Goal: Task Accomplishment & Management: Manage account settings

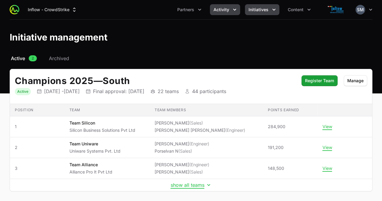
click at [229, 11] on span "Activity" at bounding box center [221, 10] width 16 height 6
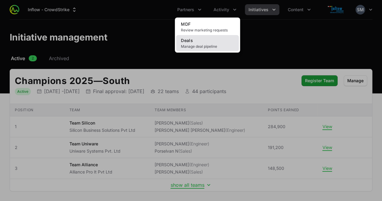
click at [204, 44] on link "Deals Manage deal pipeline" at bounding box center [207, 43] width 63 height 16
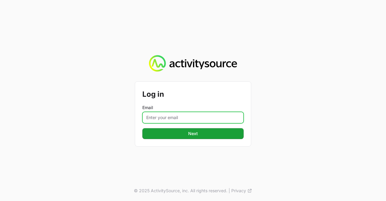
click at [179, 118] on input "Email" at bounding box center [192, 117] width 101 height 11
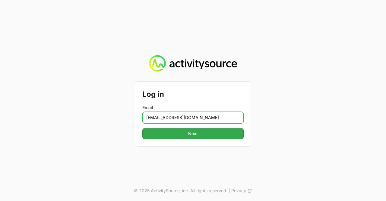
type input "[EMAIL_ADDRESS][DOMAIN_NAME]"
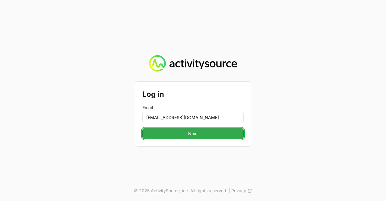
click at [197, 135] on span "Next" at bounding box center [193, 133] width 94 height 7
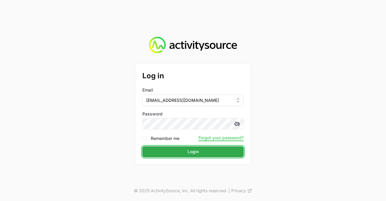
click at [179, 152] on span "Login" at bounding box center [193, 151] width 94 height 7
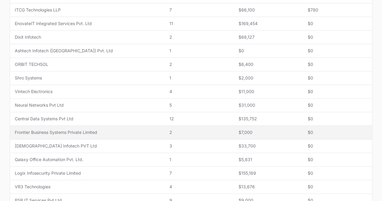
scroll to position [211, 0]
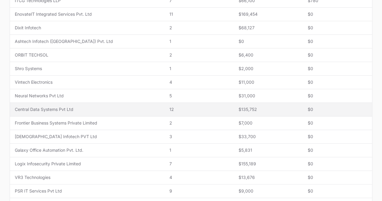
click at [49, 108] on span "Central Data Systems Pvt Ltd" at bounding box center [87, 109] width 145 height 6
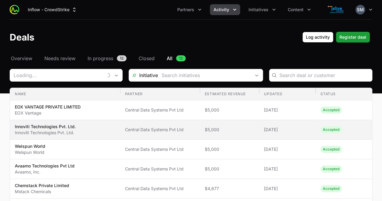
type input "Central Data Systems Pvt Ltd"
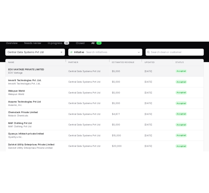
scroll to position [30, 0]
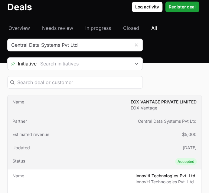
click at [101, 95] on td "Name EOX VANTAGE PRIVATE LIMITED EOX Vantage" at bounding box center [104, 104] width 193 height 19
type input "Central Data Systems Pvt Ltd"
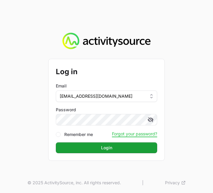
click at [56, 142] on button "Login Login" at bounding box center [106, 147] width 101 height 11
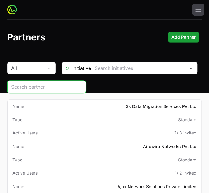
click at [31, 87] on input "search" at bounding box center [46, 86] width 71 height 7
type input "central"
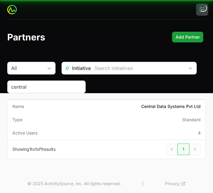
click at [36, 91] on div "central" at bounding box center [46, 87] width 78 height 13
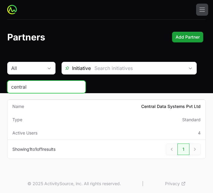
click at [42, 87] on input "central" at bounding box center [46, 86] width 71 height 7
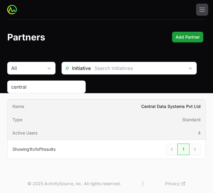
click at [33, 104] on td "Name Central Data Systems Pvt Ltd" at bounding box center [107, 106] width 198 height 13
click at [18, 106] on span "Name" at bounding box center [18, 107] width 12 height 6
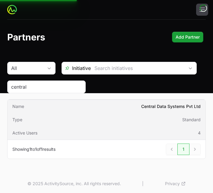
click at [8, 107] on td "Name Central Data Systems Pvt Ltd" at bounding box center [107, 106] width 198 height 13
click at [14, 106] on span "Name" at bounding box center [18, 107] width 12 height 6
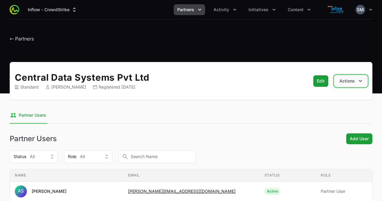
click at [352, 82] on button "Actions" at bounding box center [350, 80] width 33 height 11
click at [232, 119] on nav "Partner Users" at bounding box center [191, 115] width 363 height 16
click at [11, 38] on span "← Partners" at bounding box center [22, 39] width 24 height 6
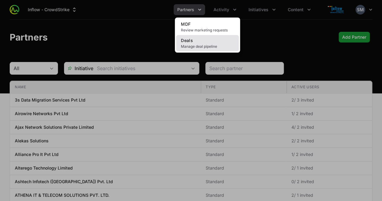
click at [199, 46] on span "Manage deal pipeline" at bounding box center [207, 46] width 53 height 5
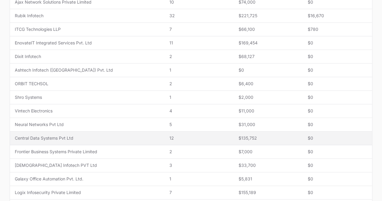
scroll to position [211, 0]
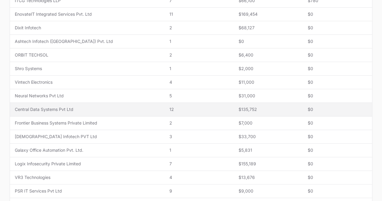
click at [42, 108] on span "Central Data Systems Pvt Ltd" at bounding box center [87, 109] width 145 height 6
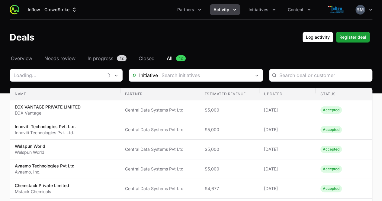
type input "Central Data Systems Pvt Ltd"
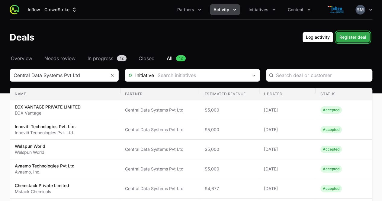
click at [355, 37] on span "Register deal" at bounding box center [352, 37] width 27 height 7
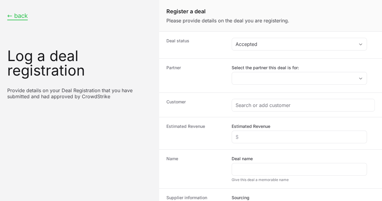
click at [12, 18] on button "← back" at bounding box center [17, 16] width 21 height 8
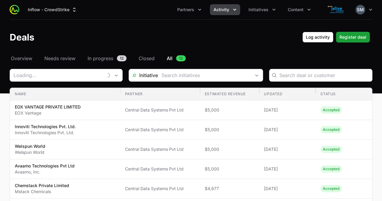
type input "Central Data Systems Pvt Ltd"
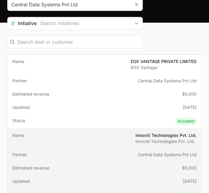
scroll to position [60, 0]
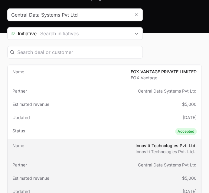
click at [94, 139] on td "Name Innoviti Technologies Pvt. Ltd. Innoviti Technologies Pvt. Ltd." at bounding box center [104, 148] width 193 height 19
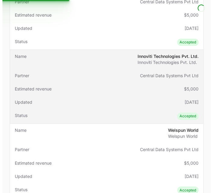
scroll to position [151, 0]
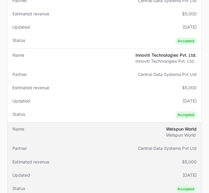
type input "Central Data Systems Pvt Ltd"
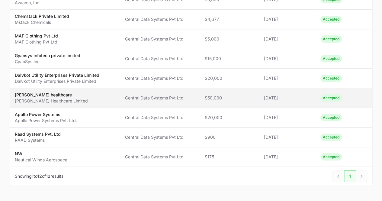
scroll to position [187, 0]
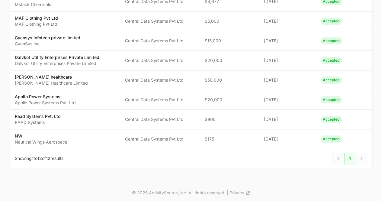
click at [362, 158] on div "Next" at bounding box center [361, 157] width 11 height 11
click at [360, 158] on div "Next" at bounding box center [361, 157] width 11 height 11
click at [341, 156] on div "Deals Filters" at bounding box center [337, 157] width 11 height 11
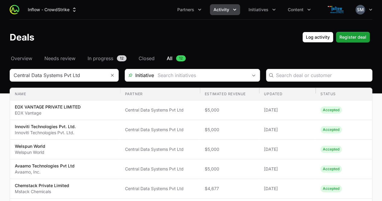
scroll to position [0, 0]
click at [343, 37] on span "Register deal" at bounding box center [352, 37] width 27 height 7
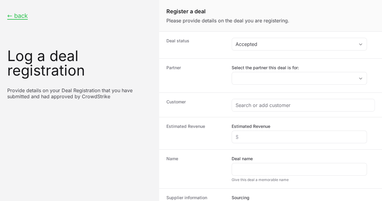
click at [259, 71] on div "Select the partner this deal is for:" at bounding box center [299, 75] width 135 height 20
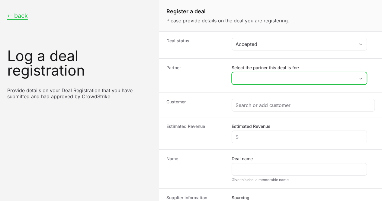
click at [259, 74] on input "Select the partner this deal is for:" at bounding box center [293, 78] width 123 height 12
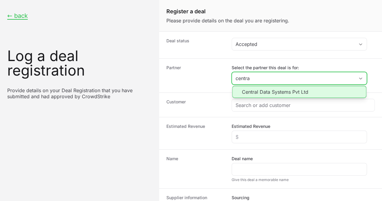
click at [241, 89] on li "Central Data Systems Pvt Ltd" at bounding box center [299, 92] width 134 height 12
type input "Central Data Systems Pvt Ltd"
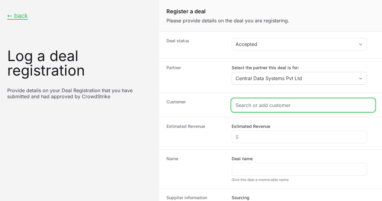
click at [248, 106] on input "Create activity form" at bounding box center [302, 104] width 135 height 7
click at [258, 105] on input "Create activity form" at bounding box center [299, 104] width 128 height 7
paste input "Visionet Systems Inc"
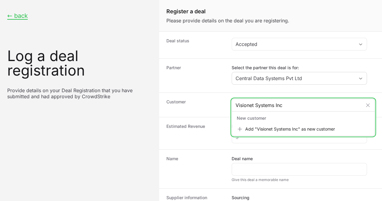
type input "Visionet Systems Inc"
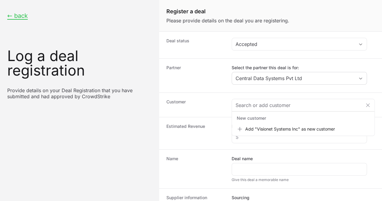
click at [224, 139] on dt "Estimated Revenue" at bounding box center [195, 133] width 58 height 20
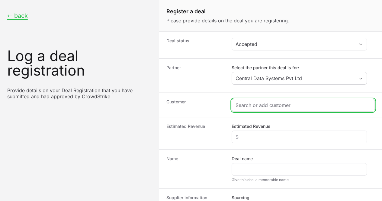
click at [260, 106] on input "Create activity form" at bounding box center [302, 104] width 135 height 7
paste input "Visionet Systems Inc"
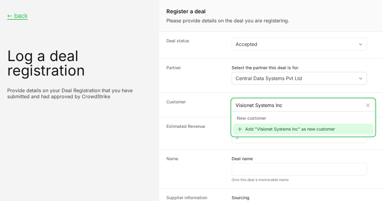
type input "Visionet Systems Inc"
click at [266, 128] on div "Add "Visionet Systems Inc" as new customer" at bounding box center [303, 128] width 140 height 11
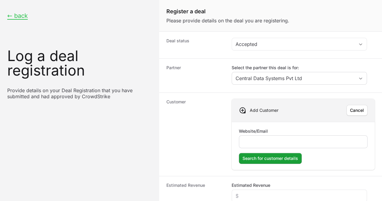
click at [267, 143] on input "Website/Email" at bounding box center [303, 141] width 121 height 7
click at [202, 133] on dt "Customer" at bounding box center [195, 134] width 58 height 71
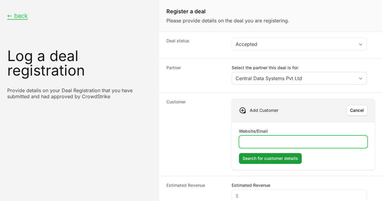
click at [250, 139] on input "Website/Email" at bounding box center [303, 141] width 121 height 7
paste input "[URL][DOMAIN_NAME]"
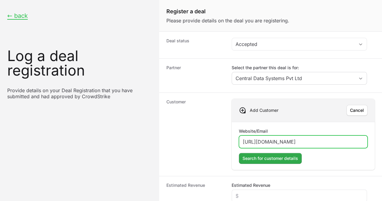
type input "[URL][DOMAIN_NAME]"
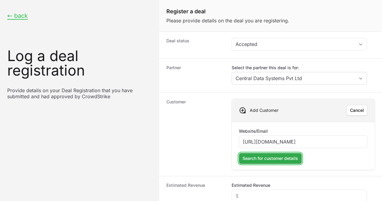
click at [267, 159] on span "Search for customer details" at bounding box center [270, 158] width 56 height 7
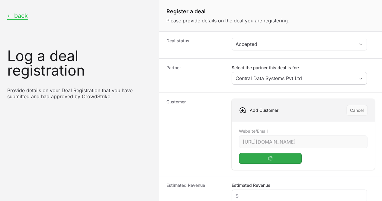
scroll to position [30, 0]
click at [250, 189] on div "Create activity form" at bounding box center [299, 195] width 135 height 13
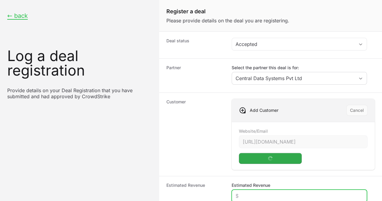
click at [250, 192] on input "Estimated Revenue" at bounding box center [298, 195] width 127 height 7
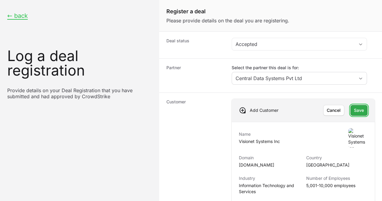
click at [357, 107] on span "Save" at bounding box center [359, 110] width 10 height 7
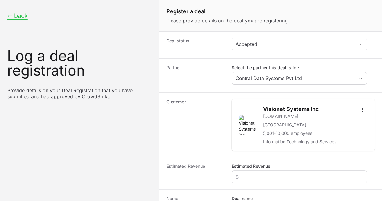
scroll to position [60, 0]
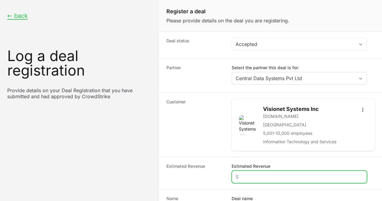
click at [251, 173] on input "Estimated Revenue" at bounding box center [298, 176] width 127 height 7
paste input "$158,974"
type input "$158,974"
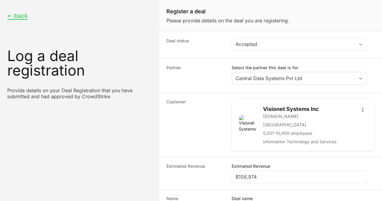
paste input "VISIONET SYSTEMS PVT LTD | Inflow | FH"
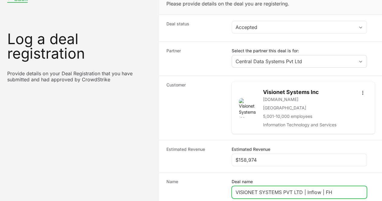
scroll to position [30, 0]
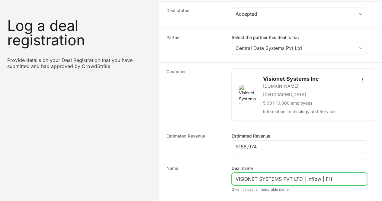
type input "VISIONET SYSTEMS PVT LTD | Inflow | FH"
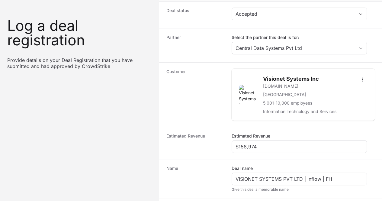
radio input "true"
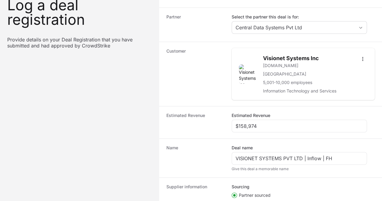
paste input "DR-e5be0513"
type input "DR-e5be0513"
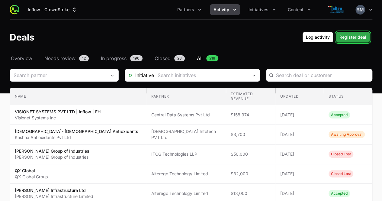
click at [351, 40] on span "Register deal" at bounding box center [352, 37] width 27 height 7
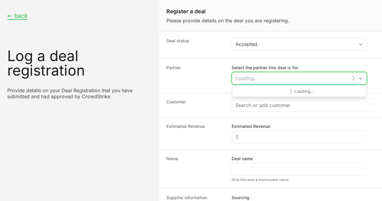
click at [285, 83] on input "Select the partner this deal is for:" at bounding box center [289, 78] width 115 height 12
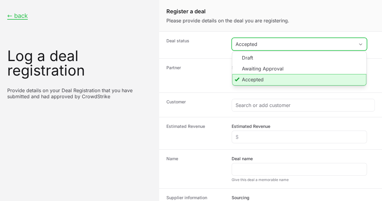
click at [280, 44] on div "Accepted" at bounding box center [294, 43] width 119 height 7
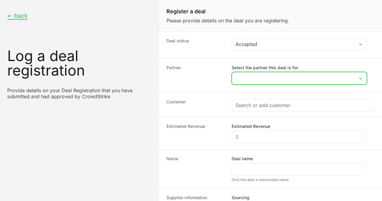
click at [271, 79] on input "Select the partner this deal is for:" at bounding box center [293, 78] width 123 height 12
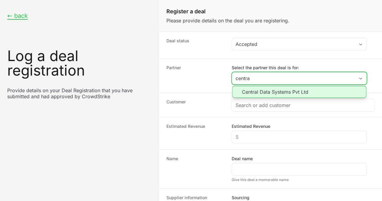
click at [274, 94] on li "Central Data Systems Pvt Ltd" at bounding box center [299, 92] width 134 height 12
type input "Central Data Systems Pvt Ltd"
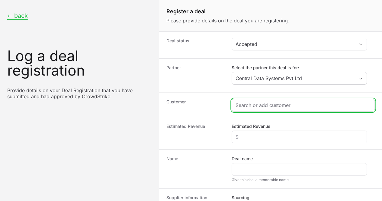
click at [271, 104] on input "Create activity form" at bounding box center [302, 104] width 135 height 7
paste input "[PERSON_NAME] Techsys Limited"
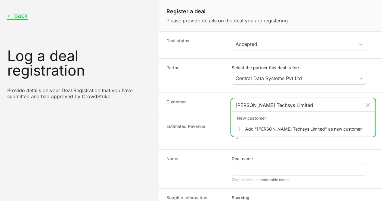
type input "[PERSON_NAME] Techsys Limited"
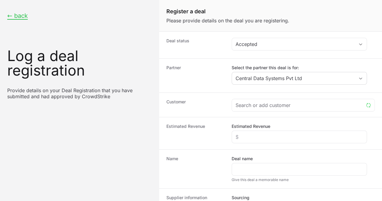
click at [206, 134] on dt "Estimated Revenue" at bounding box center [195, 133] width 58 height 20
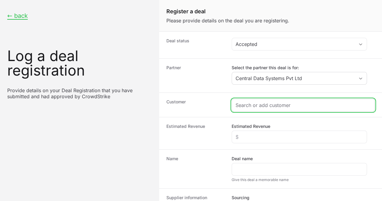
click at [259, 106] on input "Create activity form" at bounding box center [302, 104] width 135 height 7
paste input "[PERSON_NAME] Techsys Limited"
type input "[PERSON_NAME] Techsys Limited"
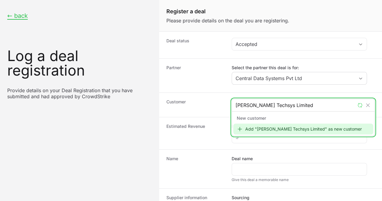
click at [265, 127] on div "Add "[PERSON_NAME] Techsys Limited" as new customer" at bounding box center [303, 128] width 140 height 11
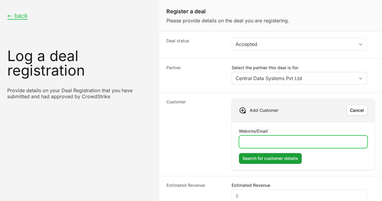
click at [263, 144] on input "Website/Email" at bounding box center [303, 141] width 121 height 7
paste input "[URL][DOMAIN_NAME]"
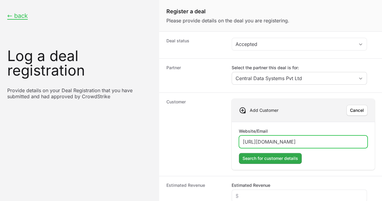
type input "[URL][DOMAIN_NAME]"
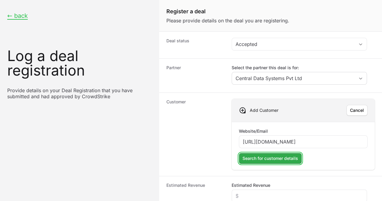
click at [273, 158] on span "Search for customer details" at bounding box center [270, 158] width 56 height 7
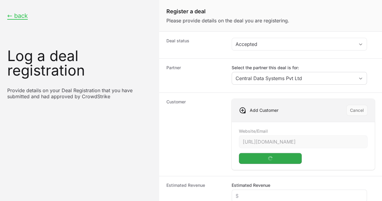
scroll to position [60, 0]
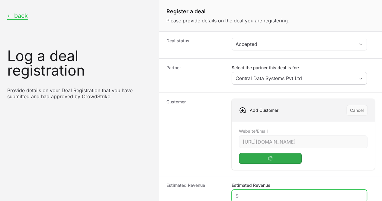
click at [250, 192] on input "Estimated Revenue" at bounding box center [298, 195] width 127 height 7
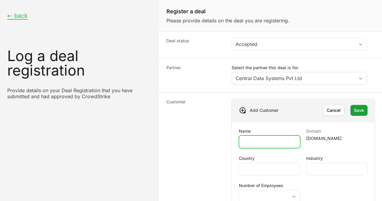
click at [255, 138] on input "Name" at bounding box center [269, 141] width 53 height 7
click at [329, 112] on span "Cancel" at bounding box center [334, 110] width 14 height 7
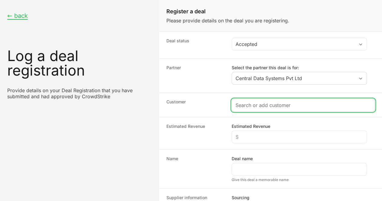
click at [266, 102] on input "Create activity form" at bounding box center [302, 104] width 135 height 7
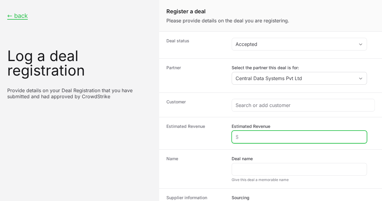
click at [266, 135] on input "Estimated Revenue" at bounding box center [298, 136] width 127 height 7
paste input "$2"
click at [258, 133] on input "Estimated Revenue" at bounding box center [298, 136] width 127 height 7
type input "$20,000"
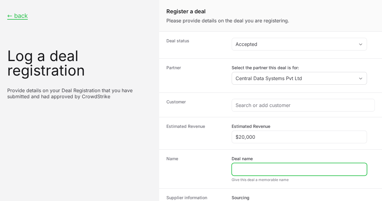
click at [259, 165] on input "Deal name" at bounding box center [298, 168] width 127 height 7
paste input "[PERSON_NAME] Techsys Limited- Central Data Systems Private Limited - Partner -…"
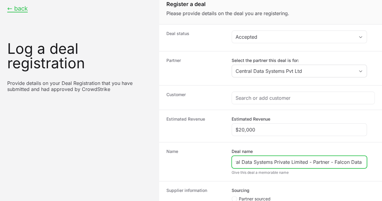
scroll to position [11, 0]
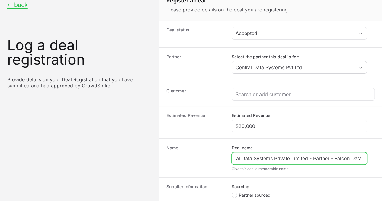
type input "[PERSON_NAME] Techsys Limited- Central Data Systems Private Limited - Partner -…"
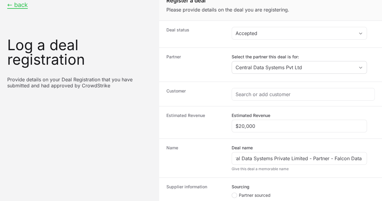
click at [234, 194] on circle "Create activity form" at bounding box center [234, 195] width 2 height 2
click at [232, 192] on input "Partner sourced" at bounding box center [232, 192] width 1 height 1
radio input "true"
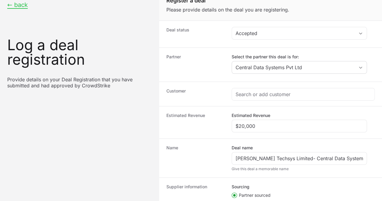
scroll to position [94, 0]
paste input "DR-c65294d0"
type input "DR-c65294d0"
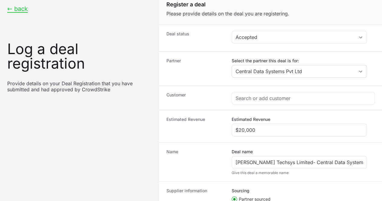
scroll to position [11, 0]
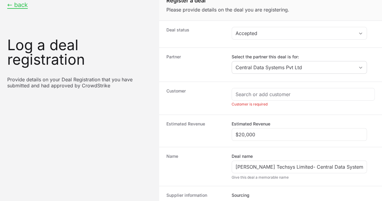
scroll to position [102, 0]
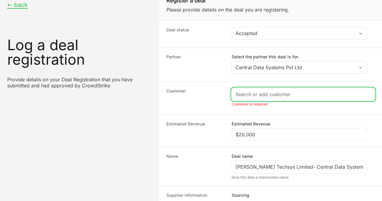
click at [284, 91] on input "Create activity form" at bounding box center [302, 94] width 135 height 7
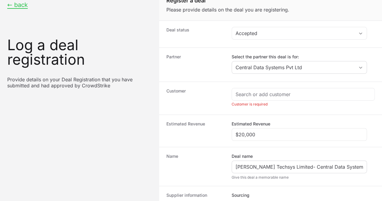
drag, startPoint x: 233, startPoint y: 152, endPoint x: 284, endPoint y: 153, distance: 50.7
click at [284, 160] on div "[PERSON_NAME] Techsys Limited- Central Data Systems Private Limited - Partner -…" at bounding box center [299, 166] width 135 height 13
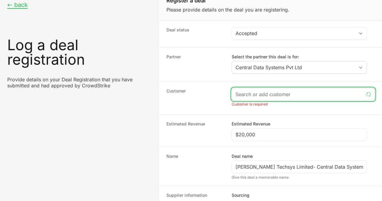
click at [273, 91] on input "Create activity form" at bounding box center [299, 94] width 128 height 7
paste input "[URL][DOMAIN_NAME]"
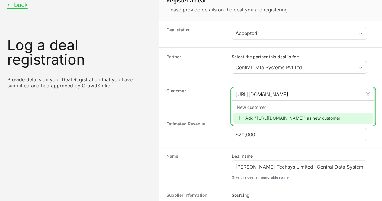
drag, startPoint x: 309, startPoint y: 79, endPoint x: 240, endPoint y: 85, distance: 69.3
click at [240, 91] on input "[URL][DOMAIN_NAME]" at bounding box center [298, 94] width 127 height 7
click at [270, 91] on input "[URL][DOMAIN_NAME]" at bounding box center [298, 94] width 127 height 7
type input "[URL][DOMAIN_NAME]"
click at [277, 113] on div "Add "[URL][DOMAIN_NAME]" as new customer" at bounding box center [303, 118] width 140 height 11
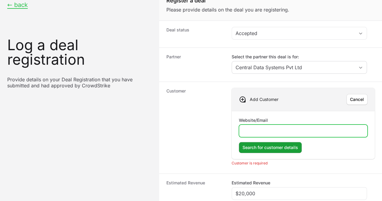
click at [272, 127] on input "Website/Email" at bounding box center [303, 130] width 121 height 7
paste input "[URL][DOMAIN_NAME]"
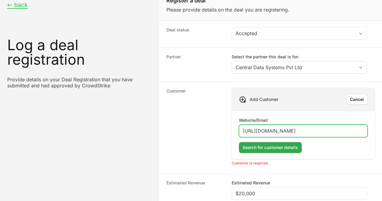
type input "[URL][DOMAIN_NAME]"
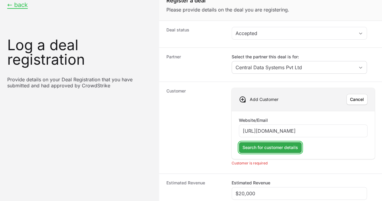
click at [266, 144] on span "Search for customer details" at bounding box center [270, 147] width 56 height 7
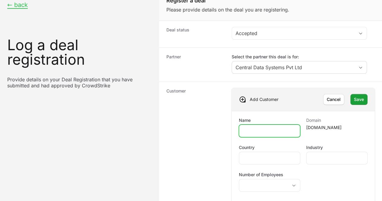
click at [259, 127] on input "Name" at bounding box center [269, 130] width 53 height 7
paste input "[URL][DOMAIN_NAME]"
type input "[URL][DOMAIN_NAME]"
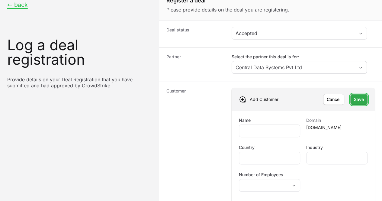
click at [354, 96] on span "Save" at bounding box center [359, 99] width 10 height 7
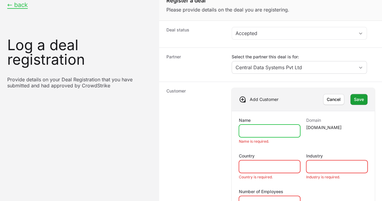
click at [272, 127] on input "Name" at bounding box center [269, 130] width 53 height 7
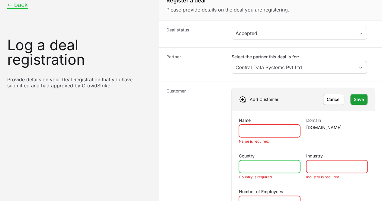
click at [264, 163] on input "Country" at bounding box center [269, 166] width 53 height 7
type input "[GEOGRAPHIC_DATA]"
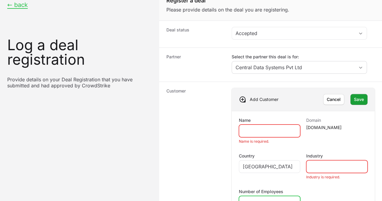
click at [258, 196] on button "placeholder" at bounding box center [269, 202] width 61 height 12
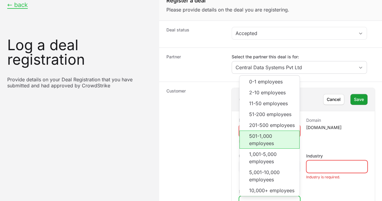
click at [265, 130] on li "501-1,000 employees" at bounding box center [269, 139] width 60 height 18
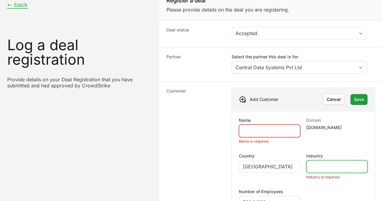
click at [318, 163] on input "Industry" at bounding box center [336, 166] width 53 height 7
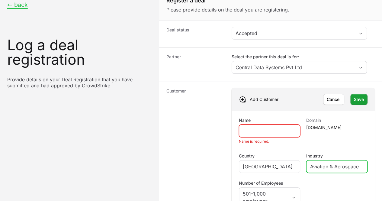
scroll to position [72, 0]
type input "Aviation & Aerospace"
click at [272, 124] on div "Create activity form" at bounding box center [269, 130] width 61 height 13
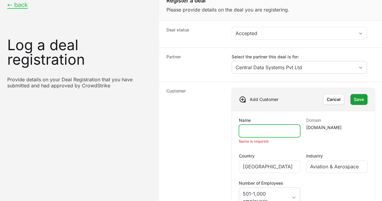
click at [268, 127] on input "Name" at bounding box center [269, 130] width 53 height 7
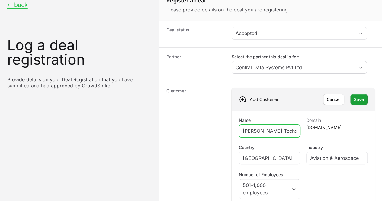
click at [281, 127] on input "[PERSON_NAME] Techsys Limited- Central Data Systems Private Limited - Partner -…" at bounding box center [269, 130] width 53 height 7
type input "[PERSON_NAME] Techsys Limited"
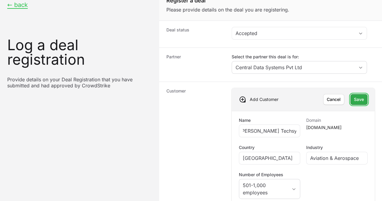
scroll to position [0, 0]
click at [350, 94] on button "Save Save" at bounding box center [358, 99] width 17 height 11
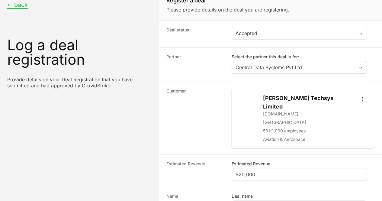
scroll to position [133, 0]
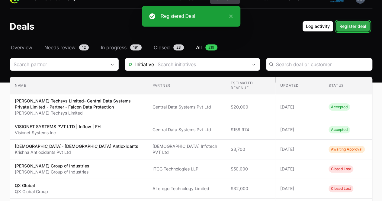
click at [355, 28] on span "Register deal" at bounding box center [352, 26] width 27 height 7
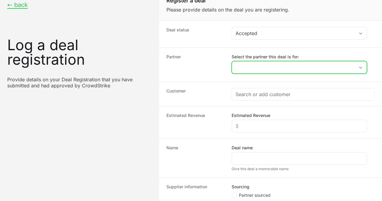
click at [256, 69] on input "Select the partner this deal is for:" at bounding box center [293, 67] width 123 height 12
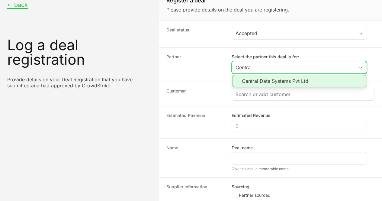
click at [265, 80] on li "Central Data Systems Pvt Ltd" at bounding box center [299, 81] width 134 height 12
type input "Central Data Systems Pvt Ltd"
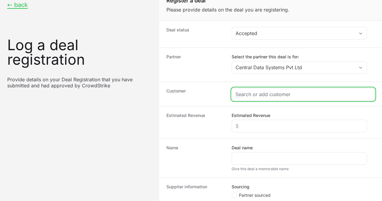
click at [263, 93] on input "Create activity form" at bounding box center [302, 94] width 135 height 7
paste input "India1 Payments Ltd."
type input "India1 Payments Ltd."
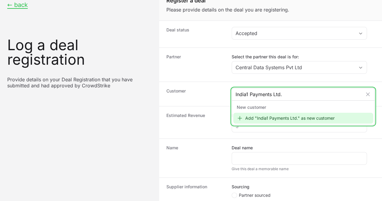
click at [270, 117] on div "Add "India1 Payments Ltd." as new customer" at bounding box center [303, 118] width 140 height 11
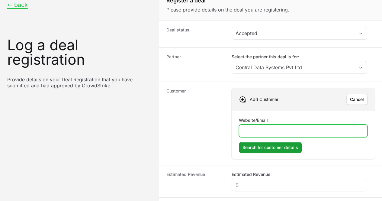
click at [268, 132] on input "Website/Email" at bounding box center [303, 130] width 121 height 7
paste input "[URL][DOMAIN_NAME]"
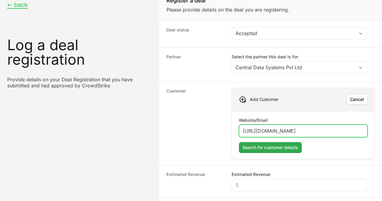
type input "[URL][DOMAIN_NAME]"
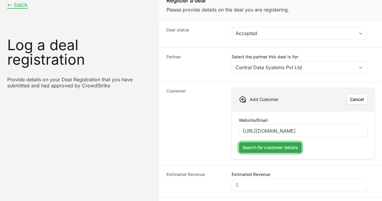
click at [269, 147] on span "Search for customer details" at bounding box center [270, 147] width 56 height 7
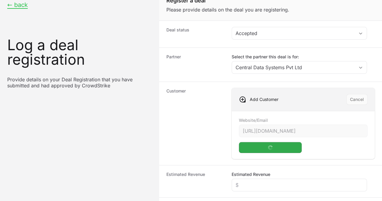
scroll to position [60, 0]
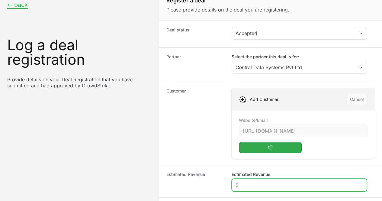
click at [255, 181] on input "Estimated Revenue" at bounding box center [298, 184] width 127 height 7
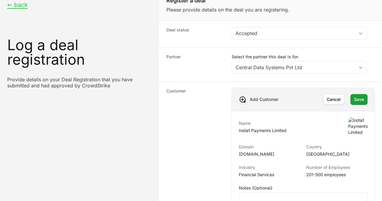
scroll to position [151, 0]
paste input "India One- DigitalTrack Solutions Private Limited - Partner - Falcon Complete"
type input "India One- DigitalTrack Solutions Private Limited - Partner - Falcon Complete"
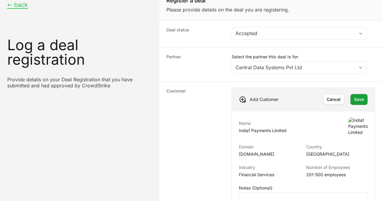
type input "$45,299"
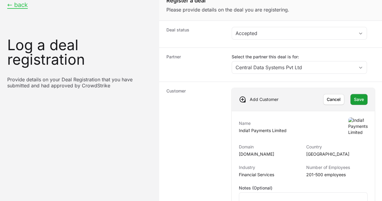
radio input "true"
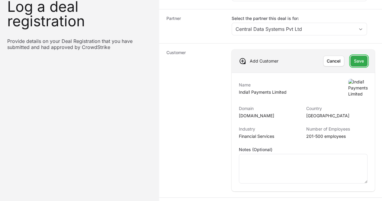
click at [354, 60] on span "Save" at bounding box center [359, 60] width 10 height 7
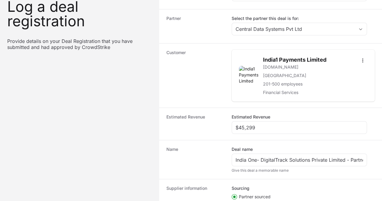
scroll to position [133, 0]
paste input "India One- DigitalTrack Solutions Private Limited - Partner - Falcon Complete"
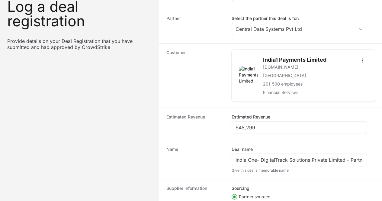
type input "India One- DigitalTrack Solutions Private Limited - Partner - Falcon Complete"
paste input "DR-bb54941c"
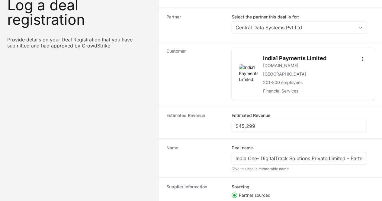
type input "DR-bb54941c"
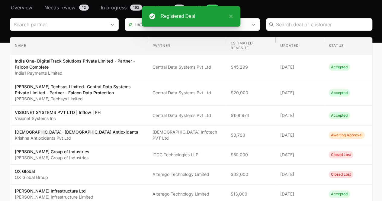
click at [233, 14] on div "Registered Deal ×" at bounding box center [191, 16] width 98 height 21
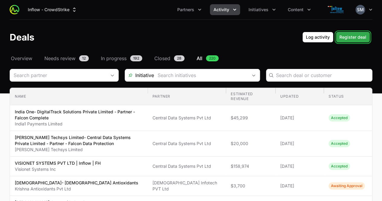
click at [353, 36] on span "Register deal" at bounding box center [352, 37] width 27 height 7
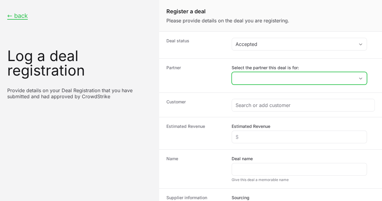
click at [303, 79] on input "Select the partner this deal is for:" at bounding box center [293, 78] width 123 height 12
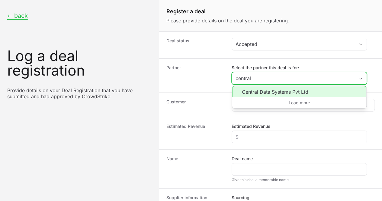
click at [261, 94] on li "Central Data Systems Pvt Ltd" at bounding box center [299, 91] width 134 height 11
type input "Central Data Systems Pvt Ltd"
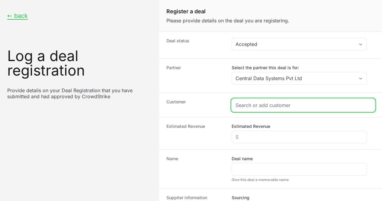
click at [269, 105] on input "Create activity form" at bounding box center [302, 104] width 135 height 7
paste input "[GEOGRAPHIC_DATA]"
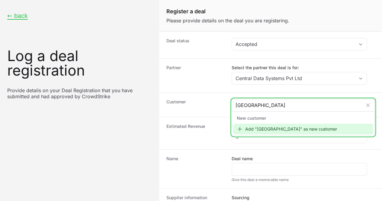
click at [307, 105] on input "[GEOGRAPHIC_DATA]" at bounding box center [298, 104] width 127 height 7
type input "[GEOGRAPHIC_DATA]"
click at [254, 131] on div "Add "[GEOGRAPHIC_DATA]" as new customer" at bounding box center [303, 128] width 140 height 11
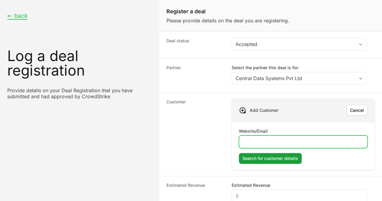
click at [257, 139] on input "Website/Email" at bounding box center [303, 141] width 121 height 7
paste input "[URL][DOMAIN_NAME]"
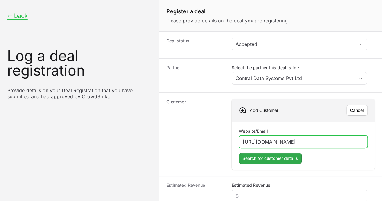
type input "[URL][DOMAIN_NAME]"
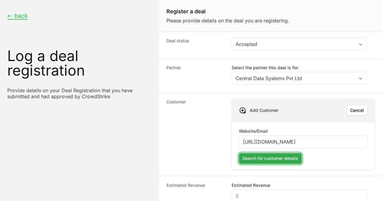
click at [257, 155] on span "Search for customer details" at bounding box center [270, 158] width 56 height 7
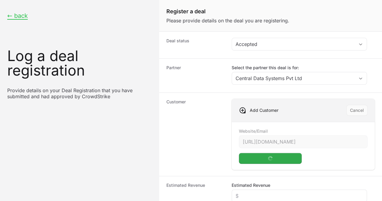
scroll to position [116, 0]
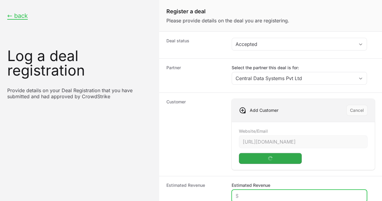
click at [261, 192] on input "Estimated Revenue" at bounding box center [298, 195] width 127 height 7
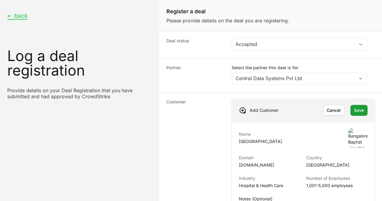
type input "$20,000"
paste input "[GEOGRAPHIC_DATA]- Central Data Systems Private Limited - Partner - Falcon Core…"
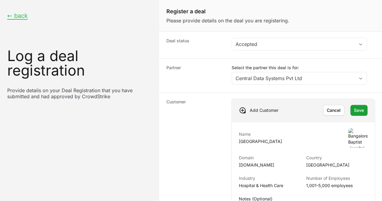
type input "[GEOGRAPHIC_DATA]- Central Data Systems Private Limited - Partner - Falcon Core…"
radio input "true"
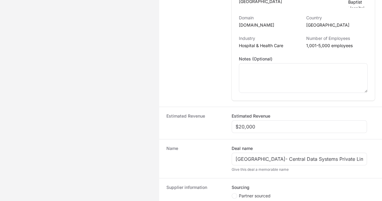
scroll to position [151, 0]
click at [233, 193] on icon "Create activity form" at bounding box center [234, 195] width 2 height 5
click at [232, 193] on input "Partner sourced" at bounding box center [232, 193] width 1 height 1
radio input "true"
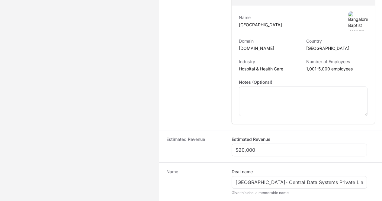
scroll to position [19, 0]
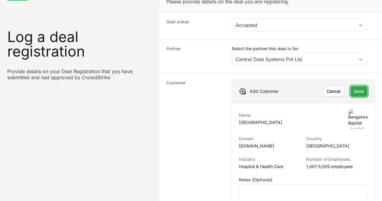
click at [357, 86] on button "Save Save" at bounding box center [358, 91] width 17 height 11
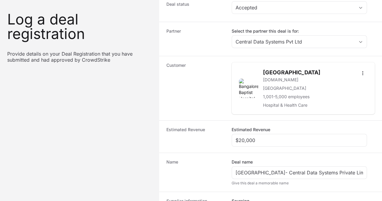
scroll to position [51, 0]
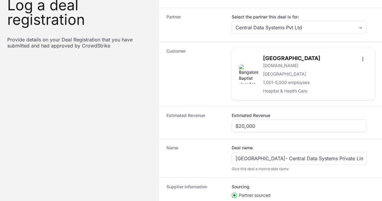
paste input "DR-30a1a3fc"
type input "DR-30a1a3fc"
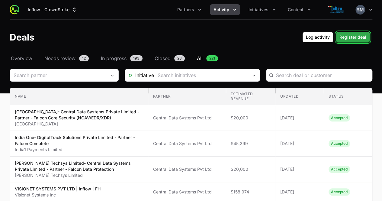
click at [355, 35] on span "Register deal" at bounding box center [352, 37] width 27 height 7
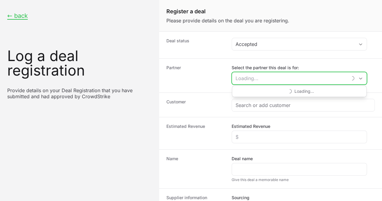
click at [261, 78] on input "Select the partner this deal is for:" at bounding box center [289, 78] width 115 height 12
type input "3s Data Migration Services Pvt Ltd"
click at [361, 77] on icon "Open" at bounding box center [360, 78] width 5 height 2
click at [307, 81] on input "Select the partner this deal is for:" at bounding box center [289, 78] width 115 height 12
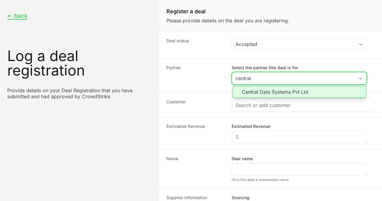
click at [272, 94] on li "Central Data Systems Pvt Ltd" at bounding box center [299, 92] width 134 height 12
type input "Central Data Systems Pvt Ltd"
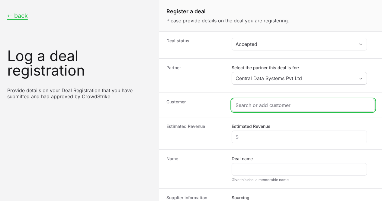
click at [258, 102] on input "Create activity form" at bounding box center [302, 104] width 135 height 7
paste input "[PERSON_NAME] Healthcare - Corporate Office"
type input "[PERSON_NAME] Healthcare - Corporate Office"
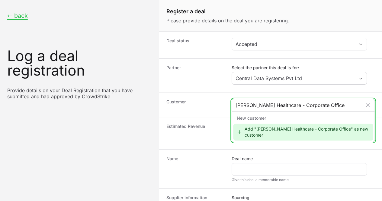
click at [254, 133] on div "Add "[PERSON_NAME] Healthcare - Corporate Office" as new customer" at bounding box center [303, 131] width 140 height 17
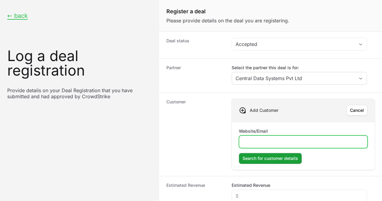
click at [261, 139] on input "Website/Email" at bounding box center [303, 141] width 121 height 7
paste input "[URL][DOMAIN_NAME]"
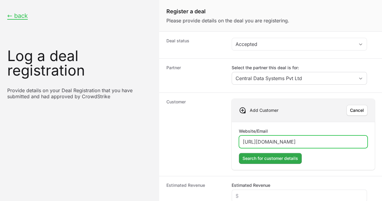
type input "[URL][DOMAIN_NAME]"
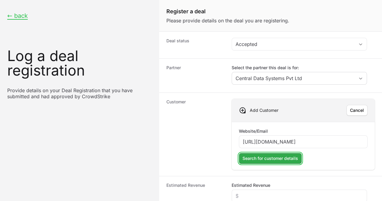
click at [275, 158] on span "Search for customer details" at bounding box center [270, 158] width 56 height 7
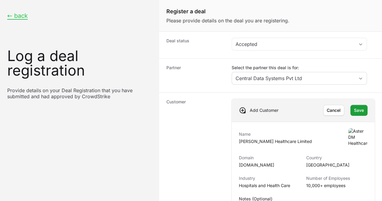
scroll to position [181, 0]
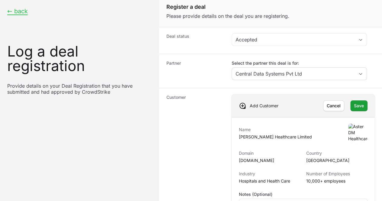
scroll to position [30, 0]
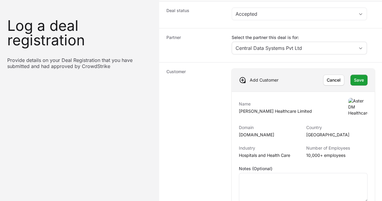
paste input "[PERSON_NAME] Healthcare- Central Data Systems Private Limited - Partner - Falc…"
type input "[PERSON_NAME] Healthcare- Central Data Systems Private Limited - Partner - Falc…"
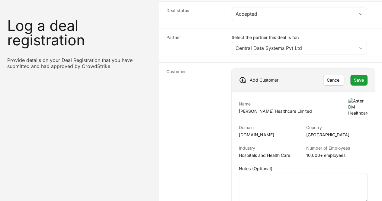
radio input "true"
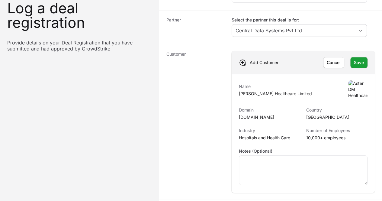
scroll to position [0, 0]
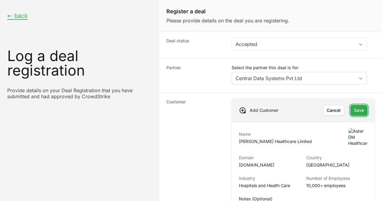
click at [354, 110] on span "Save" at bounding box center [359, 110] width 10 height 7
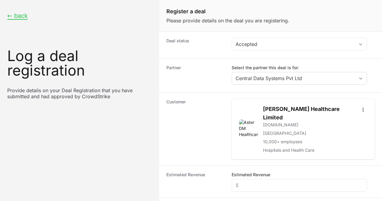
scroll to position [60, 0]
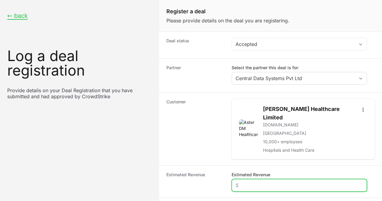
click at [254, 181] on input "Estimated Revenue" at bounding box center [298, 184] width 127 height 7
paste input "$44,050"
type input "$44,050"
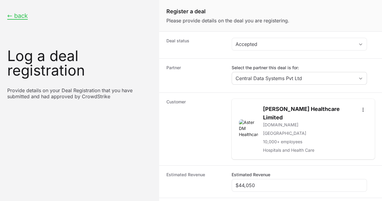
drag, startPoint x: 260, startPoint y: 142, endPoint x: 258, endPoint y: 146, distance: 4.9
paste input "DR-9cdadbb2"
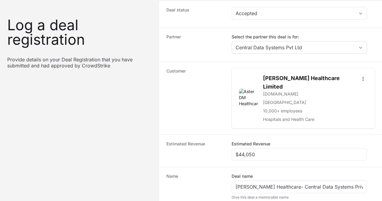
scroll to position [51, 0]
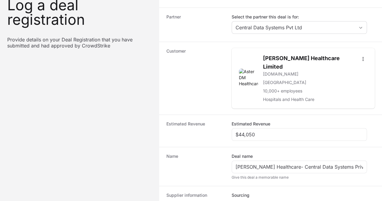
type input "DR-9cdadbb2"
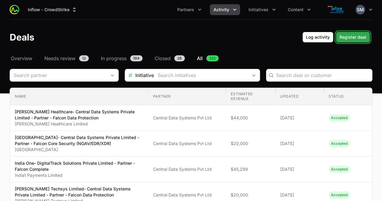
click at [350, 36] on span "Register deal" at bounding box center [352, 37] width 27 height 7
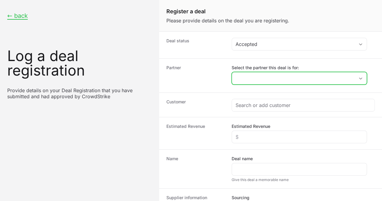
click at [276, 82] on input "Select the partner this deal is for:" at bounding box center [293, 78] width 123 height 12
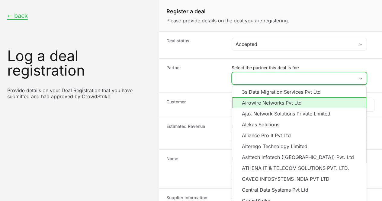
click at [264, 104] on li "Airowire Networks Pvt Ltd" at bounding box center [299, 102] width 134 height 11
type input "Airowire Networks Pvt Ltd"
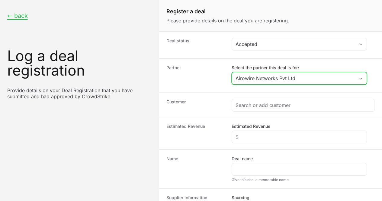
click at [289, 80] on input "Airowire Networks Pvt Ltd" at bounding box center [293, 78] width 123 height 12
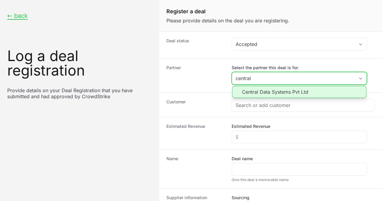
click at [309, 90] on li "Central Data Systems Pvt Ltd" at bounding box center [299, 92] width 134 height 12
type input "Central Data Systems Pvt Ltd"
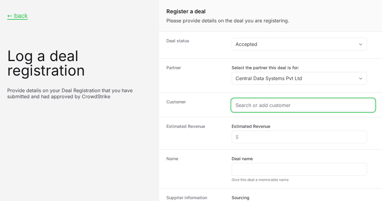
click at [280, 108] on input "Create activity form" at bounding box center [302, 104] width 135 height 7
paste input "DR-9cdadbb2"
type input "DR-9cdadbb2"
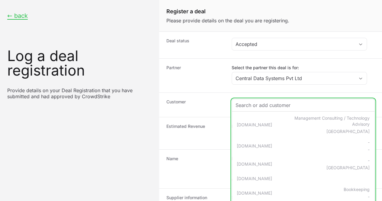
paste input "[PERSON_NAME] Techsys (Division of [PERSON_NAME] India Ltd)"
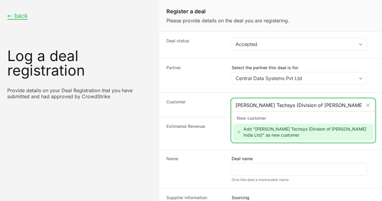
type input "[PERSON_NAME] Techsys (Division of [PERSON_NAME] India Ltd)"
click at [267, 135] on div "Add "[PERSON_NAME] Techsys (Division of [PERSON_NAME] India Ltd)" as new custom…" at bounding box center [303, 131] width 140 height 17
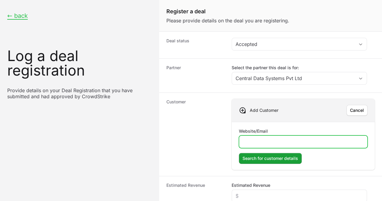
click at [269, 142] on input "Website/Email" at bounding box center [303, 141] width 121 height 7
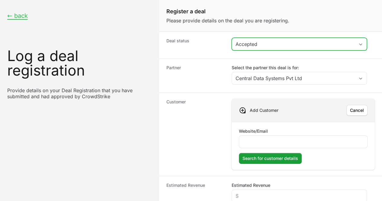
click at [295, 49] on button "Accepted" at bounding box center [299, 44] width 135 height 12
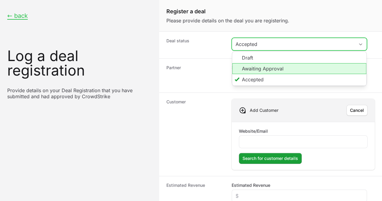
click at [289, 69] on li "Awaiting Approval" at bounding box center [299, 68] width 134 height 11
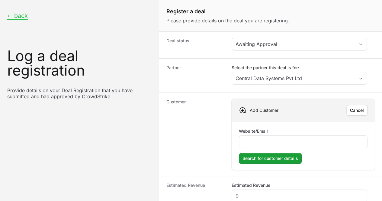
click at [212, 87] on div "Partner Select the partner this deal is for: Central Data Systems Pvt Ltd" at bounding box center [270, 75] width 223 height 34
click at [209, 99] on dt "Customer" at bounding box center [195, 134] width 58 height 71
click at [273, 145] on div "Create activity form" at bounding box center [303, 141] width 129 height 13
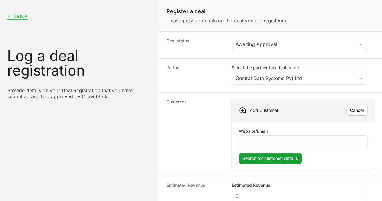
click at [186, 137] on dt "Customer" at bounding box center [195, 134] width 58 height 71
click at [350, 108] on span "Cancel" at bounding box center [357, 110] width 14 height 7
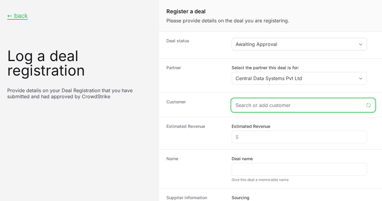
click at [273, 104] on input "Create activity form" at bounding box center [299, 104] width 128 height 7
paste input "[PERSON_NAME] Techsys"
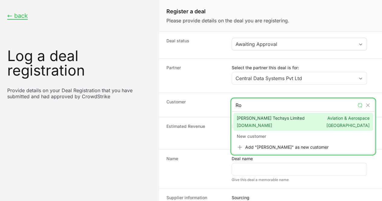
type input "R"
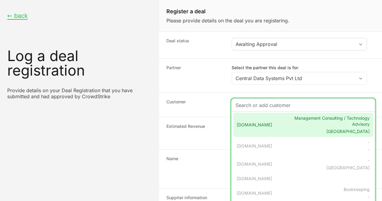
paste input "Viva Money Solutions Private Limited"
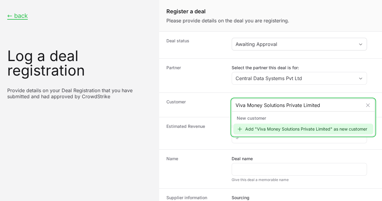
scroll to position [58, 0]
type input "Viva Money Solutions Private Limited"
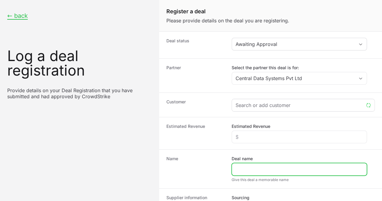
click at [252, 165] on input "Deal name" at bounding box center [298, 168] width 127 height 7
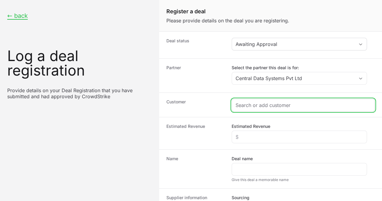
click at [264, 102] on input "Create activity form" at bounding box center [302, 104] width 135 height 7
paste input "Viva Money Solutions Private Limited"
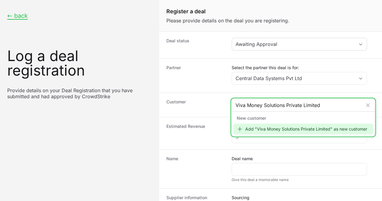
type input "Viva Money Solutions Private Limited"
click at [271, 134] on div "Add "Viva Money Solutions Private Limited" as new customer" at bounding box center [303, 128] width 140 height 11
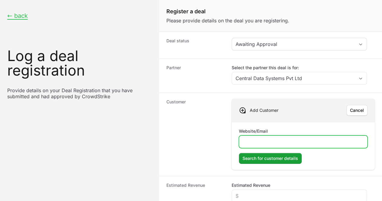
click at [256, 141] on input "Website/Email" at bounding box center [303, 141] width 121 height 7
paste input "[URL][DOMAIN_NAME]"
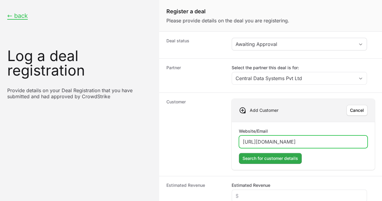
type input "[URL][DOMAIN_NAME]"
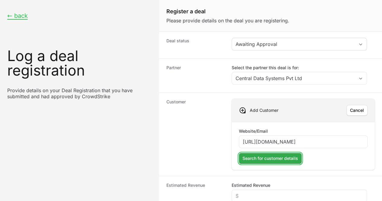
click at [257, 156] on span "Search for customer details" at bounding box center [270, 158] width 56 height 7
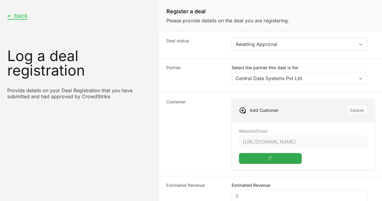
scroll to position [30, 0]
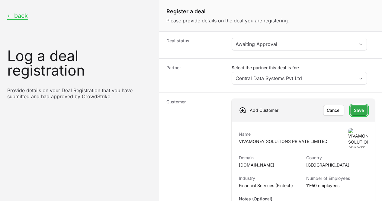
click at [354, 107] on span "Save" at bounding box center [359, 110] width 10 height 7
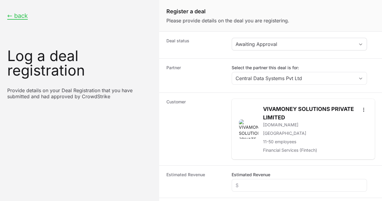
scroll to position [106, 0]
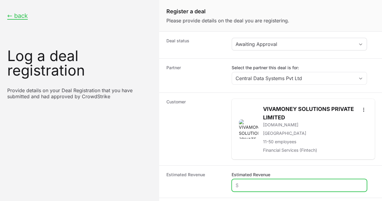
click at [256, 181] on input "Estimated Revenue" at bounding box center [298, 184] width 127 height 7
type input "$1"
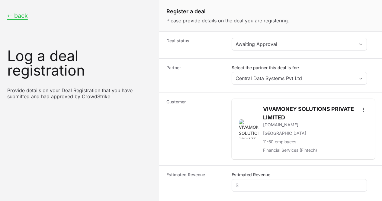
radio input "true"
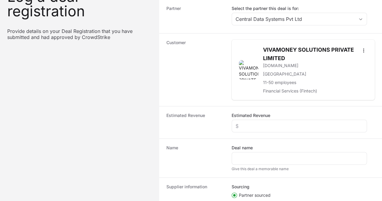
drag, startPoint x: 248, startPoint y: 121, endPoint x: 248, endPoint y: 129, distance: 8.2
paste input "[URL][DOMAIN_NAME]"
type input "[URL][DOMAIN_NAME]"
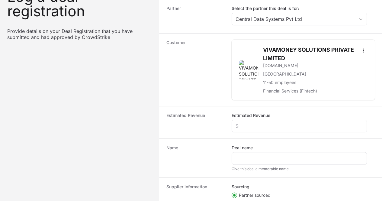
paste input "DR-2bc3ec74"
type input "DR-2bc3ec74"
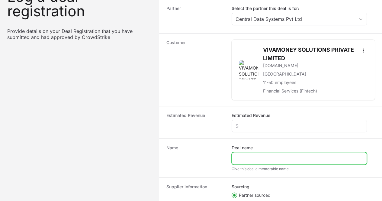
click at [256, 155] on input "Deal name" at bounding box center [298, 158] width 127 height 7
paste input "Viva Money Solutions Private Limited"
type input "Viva Money Solutions Private Limited"
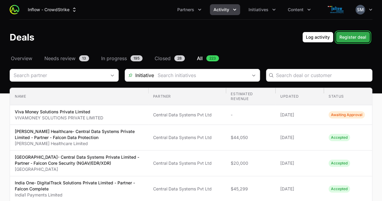
click at [357, 38] on span "Register deal" at bounding box center [352, 37] width 27 height 7
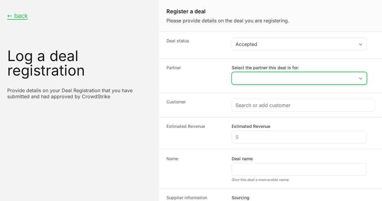
click at [263, 79] on input "Select the partner this deal is for:" at bounding box center [293, 78] width 123 height 12
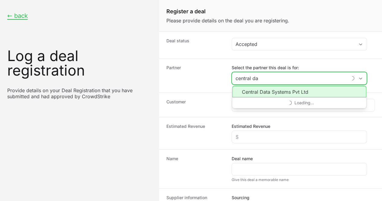
click at [271, 92] on li "Central Data Systems Pvt Ltd" at bounding box center [299, 91] width 134 height 11
type input "Central Data Systems Pvt Ltd"
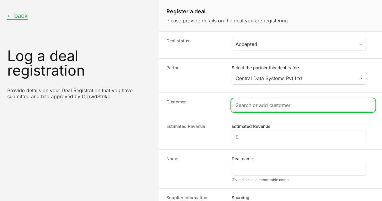
click at [267, 106] on input "Create activity form" at bounding box center [302, 104] width 135 height 7
click at [275, 104] on input "Create activity form" at bounding box center [302, 104] width 135 height 7
paste input "EHT Eternal Horticulture Technologies India Private Limited"
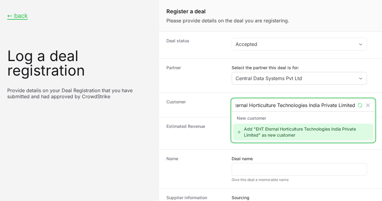
type input "EHT Eternal Horticulture Technologies India Private Limited"
click at [277, 133] on div "Add "EHT Eternal Horticulture Technologies India Private Limited" as new custom…" at bounding box center [303, 131] width 140 height 17
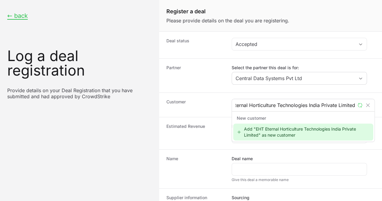
scroll to position [0, 0]
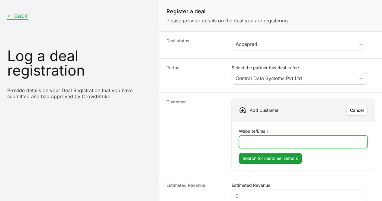
click at [249, 139] on input "Website/Email" at bounding box center [303, 141] width 121 height 7
paste input "[DOMAIN_NAME]"
type input "[DOMAIN_NAME]"
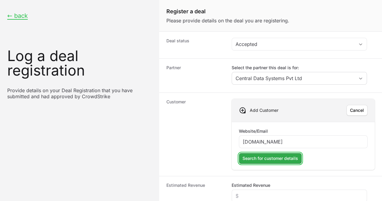
click at [270, 157] on span "Search for customer details" at bounding box center [270, 158] width 56 height 7
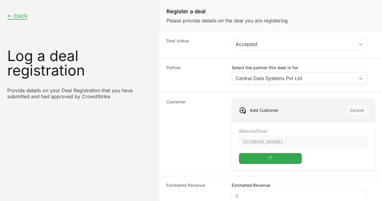
scroll to position [91, 0]
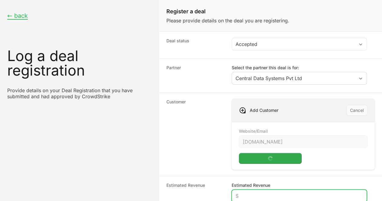
click at [248, 192] on input "Estimated Revenue" at bounding box center [298, 195] width 127 height 7
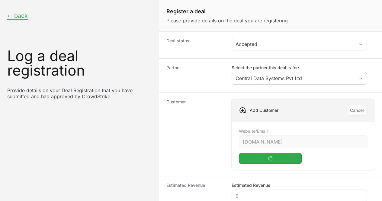
paste input "[DOMAIN_NAME]"
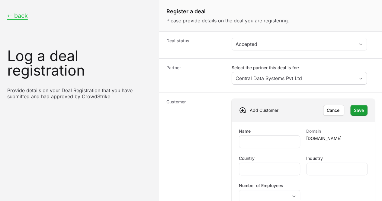
type input "e"
paste input "EHT Eternal Horticulture Technologies India Private Limited"
type input "EHT Eternal Horticulture Technologies India Private Limited"
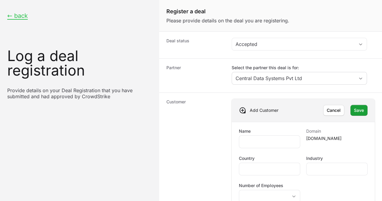
radio input "true"
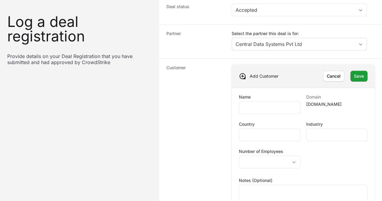
scroll to position [51, 0]
click at [262, 104] on input "Name" at bounding box center [269, 107] width 53 height 7
click at [219, 80] on dt "Customer" at bounding box center [195, 143] width 58 height 157
click at [254, 104] on input "Name" at bounding box center [269, 107] width 53 height 7
paste input "EHT Eternal Horticulture Technologies India Private Limited"
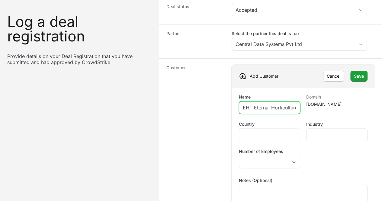
scroll to position [0, 83]
type input "EHT Eternal Horticulture Technologies India Private Limited"
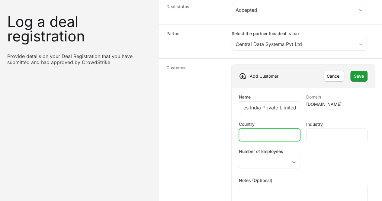
scroll to position [0, 0]
click at [264, 131] on input "Country" at bounding box center [269, 134] width 53 height 7
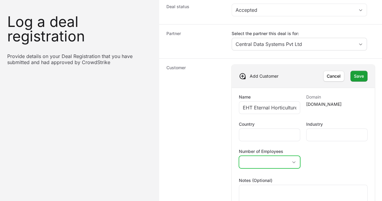
click at [264, 156] on button "placeholder" at bounding box center [269, 162] width 61 height 12
click at [272, 155] on div "placeholder" at bounding box center [269, 161] width 61 height 13
click at [274, 156] on button "placeholder" at bounding box center [269, 162] width 61 height 12
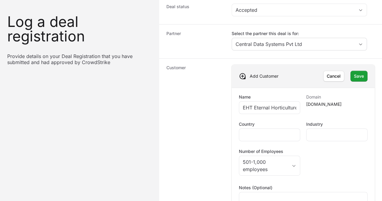
paste input "DR-be2000ad"
type input "DR-be2000ad"
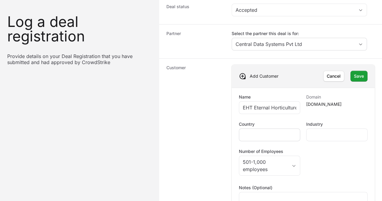
click at [268, 128] on div "Create activity form" at bounding box center [269, 134] width 61 height 13
click at [270, 131] on input "Country" at bounding box center [269, 134] width 53 height 7
type input "[GEOGRAPHIC_DATA]"
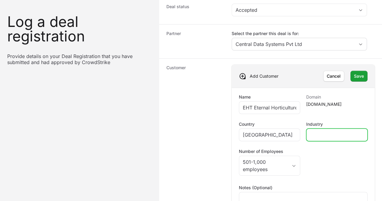
click at [316, 131] on input "Industry" at bounding box center [336, 134] width 53 height 7
type input "Horticulture"
click at [316, 141] on div "Name EHT Eternal Horticulture Technologies India Private Limited Domain [DOMAIN…" at bounding box center [303, 158] width 129 height 129
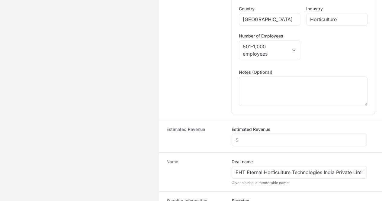
scroll to position [151, 0]
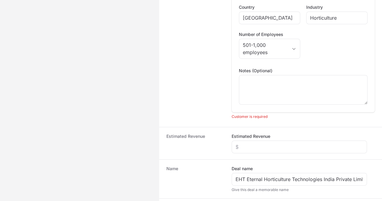
scroll to position [254, 0]
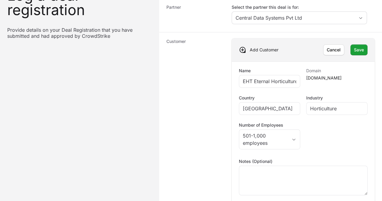
scroll to position [133, 0]
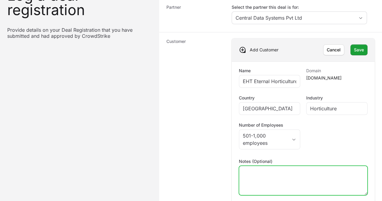
click at [266, 166] on textarea "Notes (Optional)" at bounding box center [303, 180] width 128 height 29
paste textarea "Address EHT Eternal Horticulture Technologies India Private Limited WeWork [GEO…"
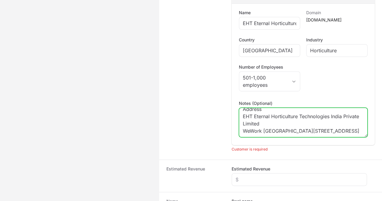
scroll to position [121, 0]
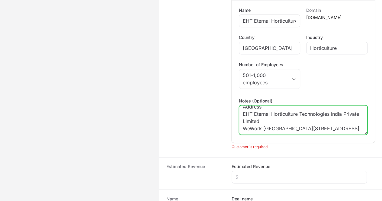
type textarea "Address EHT Eternal Horticulture Technologies India Private Limited WeWork [GEO…"
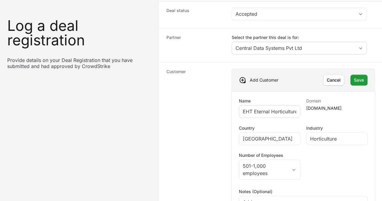
scroll to position [42, 0]
click at [355, 76] on span "Save" at bounding box center [359, 79] width 10 height 7
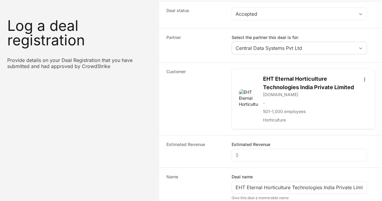
scroll to position [142, 0]
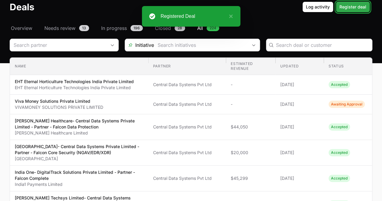
click at [352, 4] on span "Register deal" at bounding box center [352, 6] width 27 height 7
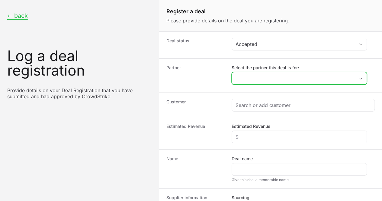
click at [252, 75] on input "Select the partner this deal is for:" at bounding box center [293, 78] width 123 height 12
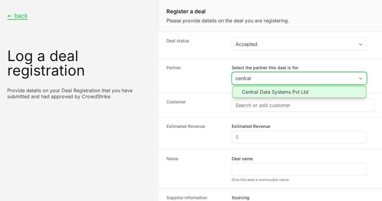
click at [267, 91] on li "Central Data Systems Pvt Ltd" at bounding box center [299, 92] width 134 height 12
type input "Central Data Systems Pvt Ltd"
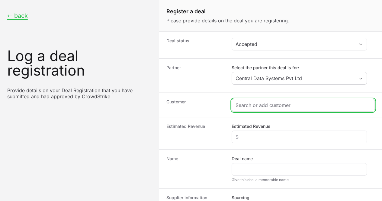
click at [258, 103] on input "Create activity form" at bounding box center [302, 104] width 135 height 7
click at [258, 107] on input "Create activity form" at bounding box center [302, 104] width 135 height 7
paste input "MAF Clothing Pvt Ltd"
type input "MAF Clothing Pvt Ltd"
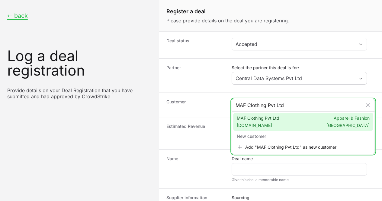
click at [260, 118] on span "MAF Clothing Pvt Ltd [DOMAIN_NAME]" at bounding box center [258, 121] width 43 height 13
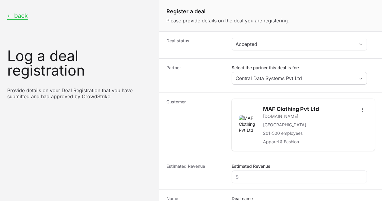
scroll to position [91, 0]
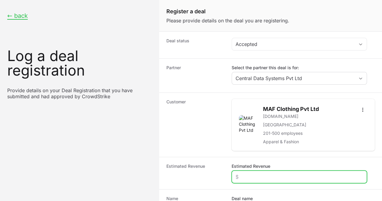
click at [252, 173] on input "Estimated Revenue" at bounding box center [298, 176] width 127 height 7
type input "$1"
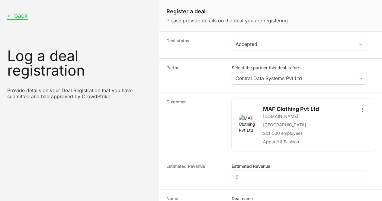
paste input "MAF Clothing Pvt Ltd"
type input "MAF Clothing Pvt Ltd"
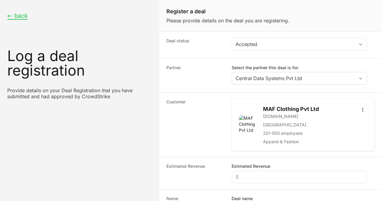
radio input "true"
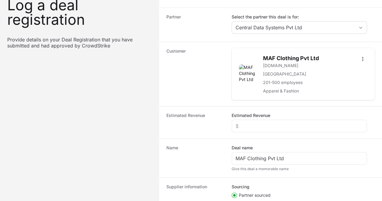
paste input "DR-f028596e"
type input "DR-f028596e"
click at [238, 155] on html "← back Log a deal registration Provide details on your Deal Registration that y…" at bounding box center [191, 121] width 382 height 344
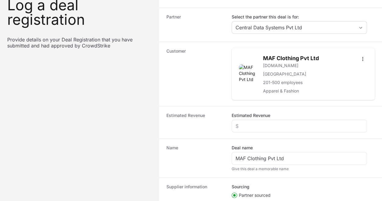
scroll to position [0, 0]
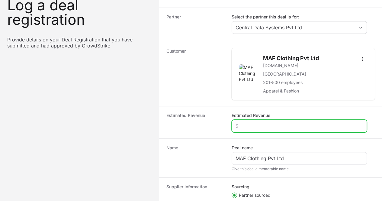
click at [247, 127] on input "Estimated Revenue" at bounding box center [298, 125] width 127 height 7
type input "$10,000"
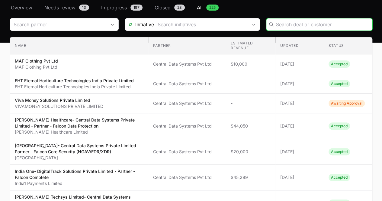
click at [290, 23] on input "Deals Filters" at bounding box center [322, 24] width 93 height 7
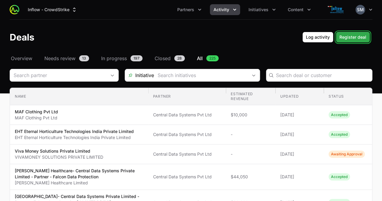
click at [351, 36] on span "Register deal" at bounding box center [352, 37] width 27 height 7
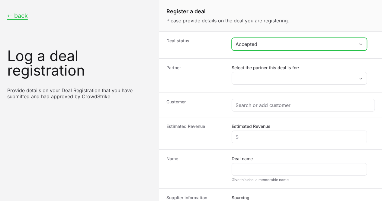
click at [275, 46] on div "Accepted" at bounding box center [294, 43] width 119 height 7
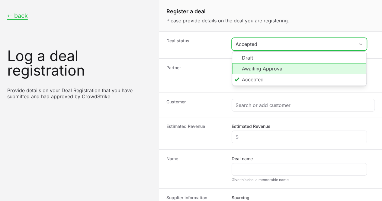
click at [276, 69] on li "Awaiting Approval" at bounding box center [299, 68] width 134 height 11
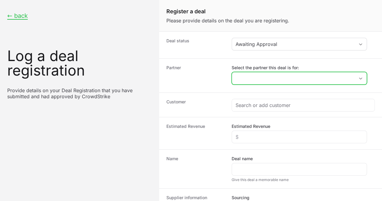
click at [267, 82] on input "Select the partner this deal is for:" at bounding box center [293, 78] width 123 height 12
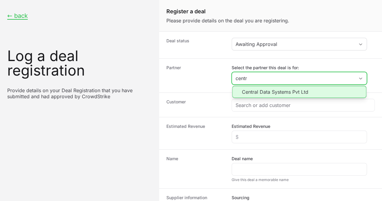
click at [267, 92] on li "Central Data Systems Pvt Ltd" at bounding box center [299, 92] width 134 height 12
type input "Central Data Systems Pvt Ltd"
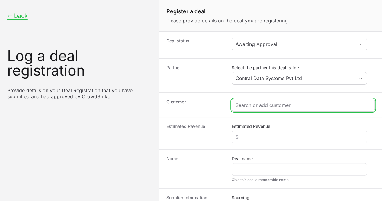
click at [267, 105] on input "Create activity form" at bounding box center [302, 104] width 135 height 7
paste input "DALVKOT UTILITY ENTERPRISES PRIVATE LIMITED"
type input "DALVKOT UTILITY ENTERPRISES PRIVATE LIMITED"
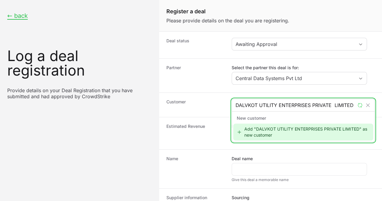
click at [268, 129] on div "Add "DALVKOT UTILITY ENTERPRISES PRIVATE LIMITED" as new customer" at bounding box center [303, 131] width 140 height 17
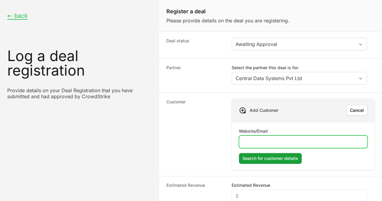
click at [263, 142] on input "Website/Email" at bounding box center [303, 141] width 121 height 7
click at [273, 140] on input "Website/Email" at bounding box center [303, 141] width 121 height 7
paste input "[URL][DOMAIN_NAME]"
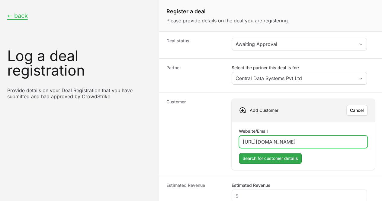
type input "[URL][DOMAIN_NAME]"
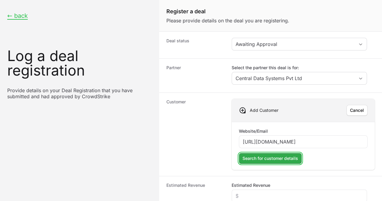
click at [280, 159] on span "Search for customer details" at bounding box center [270, 158] width 56 height 7
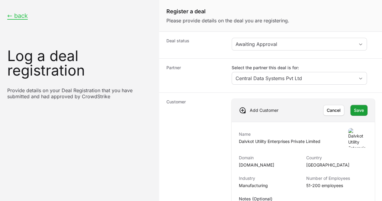
scroll to position [60, 0]
click at [354, 107] on span "Save" at bounding box center [359, 110] width 10 height 7
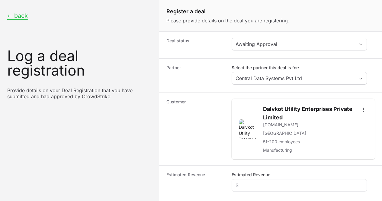
scroll to position [91, 0]
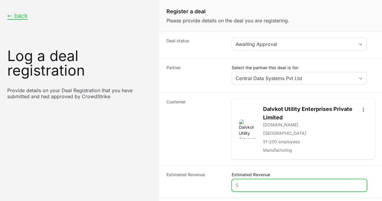
click at [265, 181] on input "Estimated Revenue" at bounding box center [298, 184] width 127 height 7
type input "$10,000"
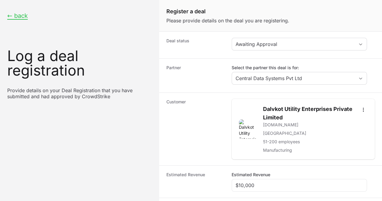
paste input "[URL][DOMAIN_NAME]"
type input "[URL][DOMAIN_NAME]"
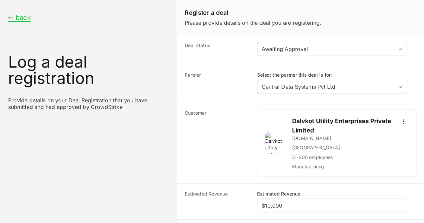
scroll to position [0, 0]
drag, startPoint x: 284, startPoint y: 119, endPoint x: 260, endPoint y: 107, distance: 27.3
click at [263, 107] on h2 "Dalvkot Utility Enterprises Private Limited" at bounding box center [308, 113] width 91 height 17
copy h2 "Dalvkot Utility Enterprises Private Limited"
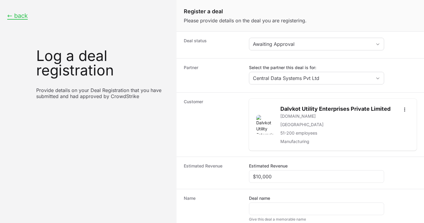
scroll to position [84, 0]
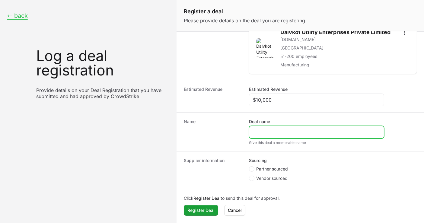
click at [276, 134] on input "Deal name" at bounding box center [316, 132] width 127 height 7
paste input "Dalvkot Utility Enterprises Private Limited"
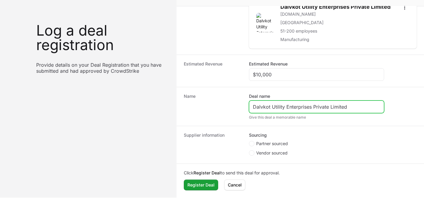
scroll to position [37, 0]
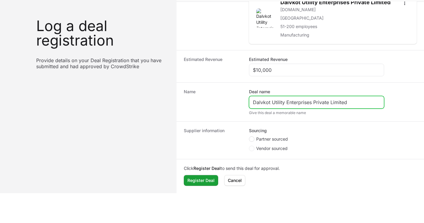
type input "Dalvkot Utility Enterprises Private Limited"
click at [254, 136] on span "Create activity form" at bounding box center [251, 138] width 5 height 5
click at [250, 200] on input "Partner sourced" at bounding box center [249, 213] width 1 height 1
radio input "true"
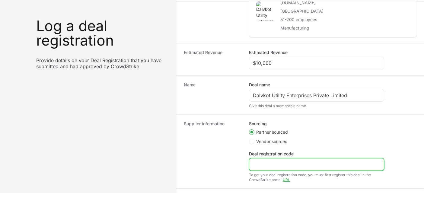
click at [285, 165] on input "Deal registration code" at bounding box center [316, 164] width 127 height 7
paste input "DR-fc094b57"
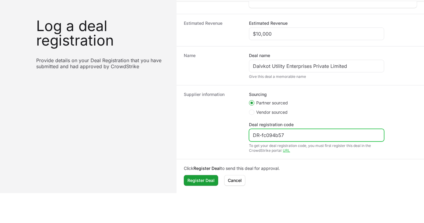
scroll to position [120, 0]
type input "DR-fc094b57"
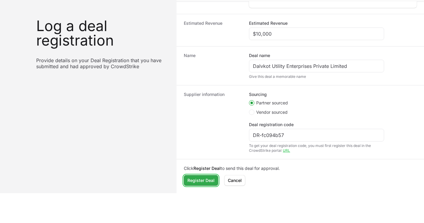
click at [204, 177] on span "Register Deal" at bounding box center [200, 180] width 27 height 7
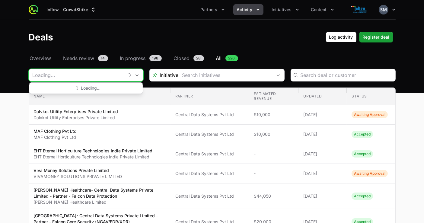
click at [106, 78] on input "Deals Filters" at bounding box center [76, 75] width 95 height 12
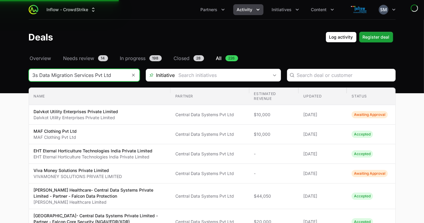
type input "3s Data Migration Services Pvt Ltd"
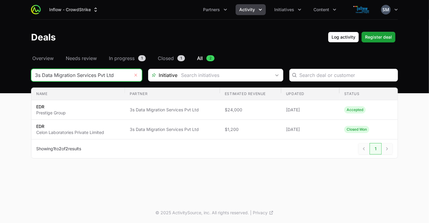
click at [134, 75] on icon "Remove" at bounding box center [136, 75] width 4 height 5
click at [79, 75] on input "Deals Filters" at bounding box center [80, 75] width 98 height 12
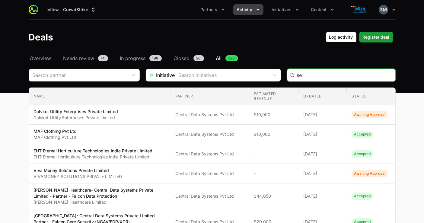
type input "s"
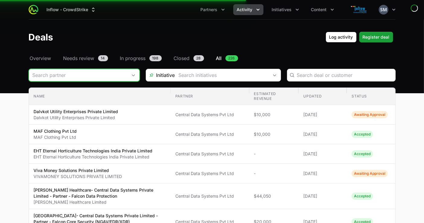
click at [82, 78] on input "Deals Filters" at bounding box center [78, 75] width 98 height 12
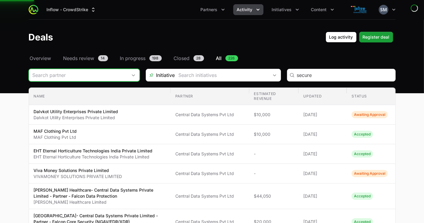
click at [82, 78] on input "Deals Filters" at bounding box center [78, 75] width 98 height 12
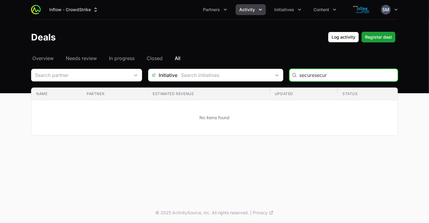
type input "securesecure"
click at [382, 76] on input "securesecure" at bounding box center [346, 75] width 95 height 7
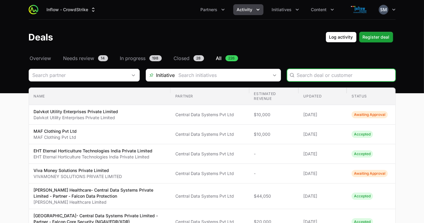
click at [316, 75] on input "Deals Filters" at bounding box center [344, 75] width 95 height 7
type input "secure"
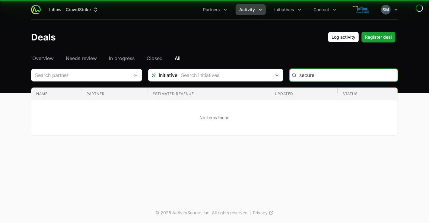
click at [324, 76] on input "secure" at bounding box center [346, 75] width 95 height 7
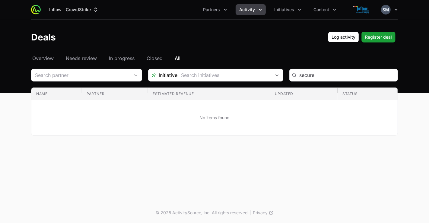
click at [260, 9] on icon "Activity menu" at bounding box center [260, 10] width 6 height 6
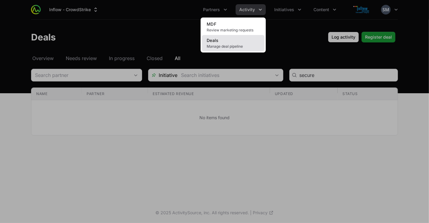
click at [236, 44] on span "Manage deal pipeline" at bounding box center [233, 46] width 53 height 5
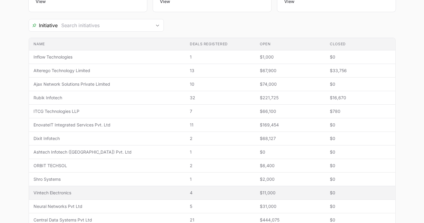
scroll to position [134, 0]
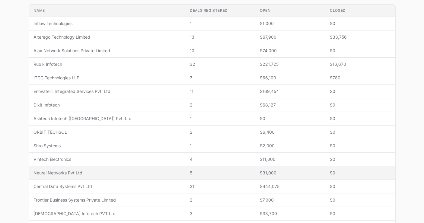
click at [94, 172] on span "Neural Networks Pvt Ltd" at bounding box center [107, 173] width 147 height 6
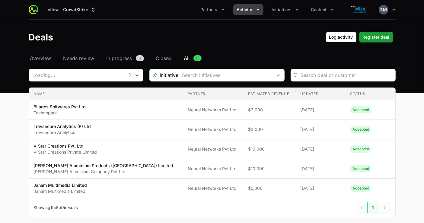
type input "Neural Networks Pvt Ltd"
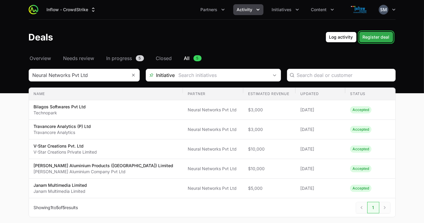
click at [380, 35] on span "Register deal" at bounding box center [376, 37] width 27 height 7
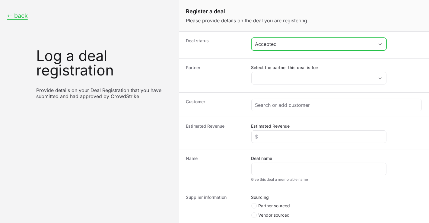
click at [295, 44] on div "Accepted" at bounding box center [314, 43] width 119 height 7
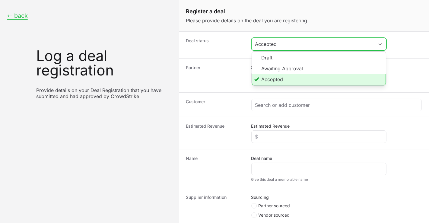
click at [296, 80] on li "Accepted" at bounding box center [319, 79] width 134 height 11
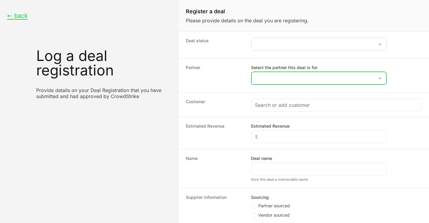
click at [296, 77] on input "Select the partner this deal is for:" at bounding box center [313, 78] width 123 height 12
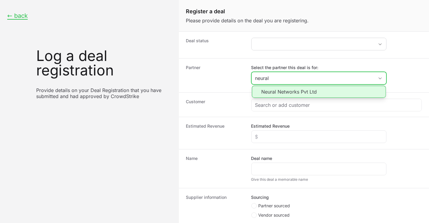
click at [289, 91] on li "Neural Networks Pvt Ltd" at bounding box center [319, 92] width 134 height 12
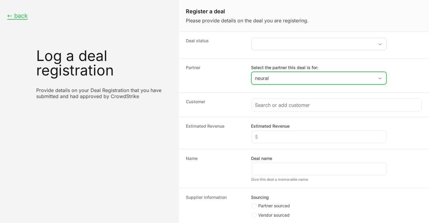
type input "Neural Networks Pvt Ltd"
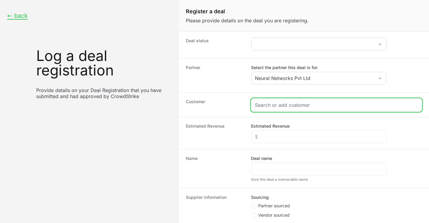
click at [292, 108] on input "Create activity form" at bounding box center [336, 104] width 163 height 7
click at [266, 106] on input "Create activity form" at bounding box center [336, 104] width 163 height 7
paste input "Teknowmics Knowledge"
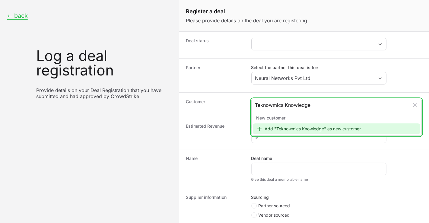
type input "Teknowmics Knowledge"
click at [289, 130] on div "Add "Teknowmics Knowledge" as new customer" at bounding box center [337, 128] width 168 height 11
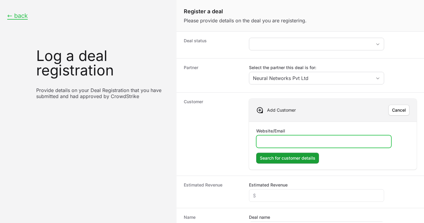
drag, startPoint x: 286, startPoint y: 139, endPoint x: 280, endPoint y: 151, distance: 13.4
click at [286, 139] on input "Website/Email" at bounding box center [323, 141] width 127 height 7
click at [277, 138] on input "Website/Email" at bounding box center [323, 141] width 127 height 7
paste input "[URL][DOMAIN_NAME]"
type input "[URL][DOMAIN_NAME]"
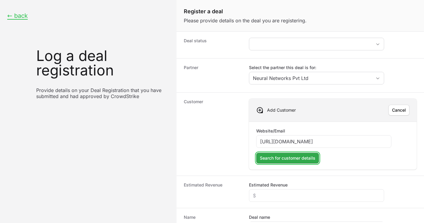
click at [280, 156] on span "Search for customer details" at bounding box center [288, 158] width 56 height 7
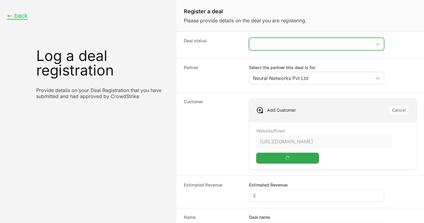
click at [284, 45] on button "placeholder" at bounding box center [316, 44] width 135 height 12
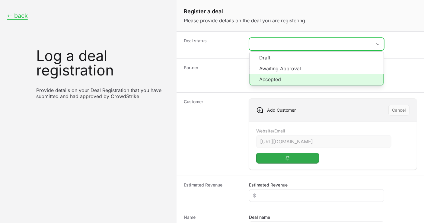
click at [283, 79] on li "Accepted" at bounding box center [317, 79] width 134 height 11
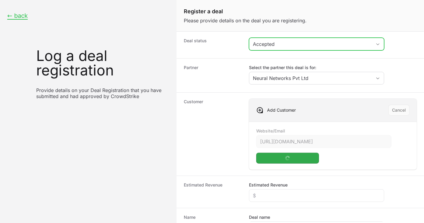
scroll to position [34, 0]
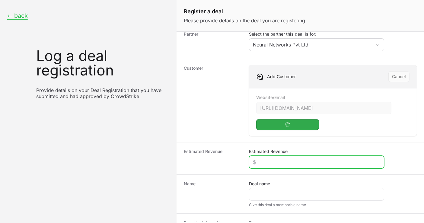
click at [270, 160] on input "Estimated Revenue" at bounding box center [316, 161] width 127 height 7
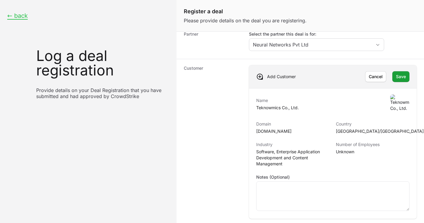
click at [201, 131] on dt "Customer" at bounding box center [213, 142] width 58 height 154
click at [382, 75] on span "Save" at bounding box center [401, 76] width 10 height 7
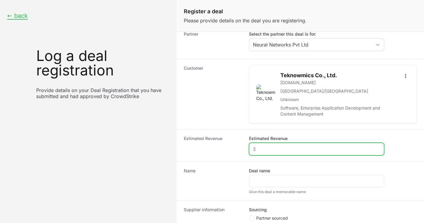
click at [301, 150] on input "Estimated Revenue" at bounding box center [316, 148] width 127 height 7
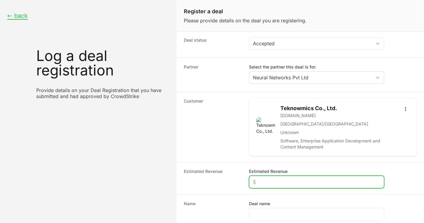
scroll to position [0, 0]
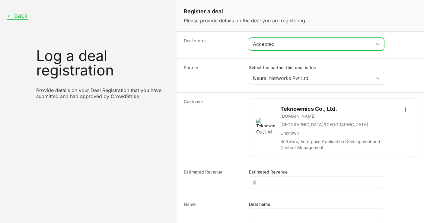
click at [340, 45] on div "Accepted" at bounding box center [312, 43] width 119 height 7
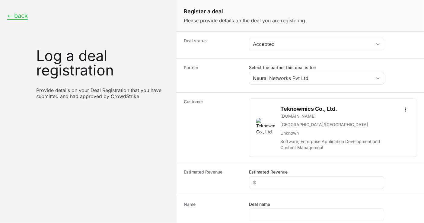
click at [219, 107] on dt "Customer" at bounding box center [213, 128] width 58 height 58
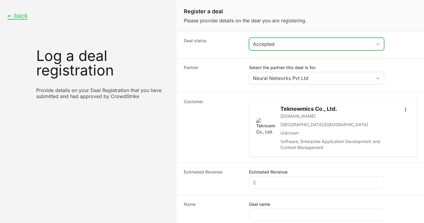
click at [327, 47] on div "Accepted" at bounding box center [312, 43] width 119 height 7
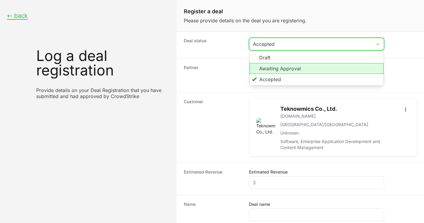
click at [312, 69] on li "Awaiting Approval" at bounding box center [317, 68] width 134 height 11
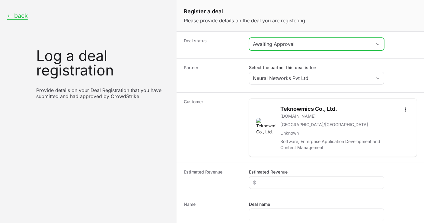
click at [311, 43] on div "Awaiting Approval" at bounding box center [312, 43] width 119 height 7
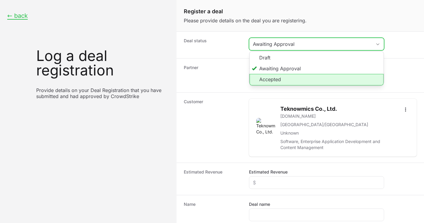
click at [311, 79] on li "Accepted" at bounding box center [317, 79] width 134 height 11
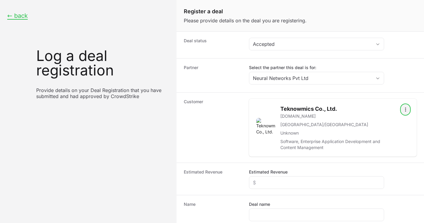
click at [382, 105] on button "Open options" at bounding box center [405, 110] width 8 height 10
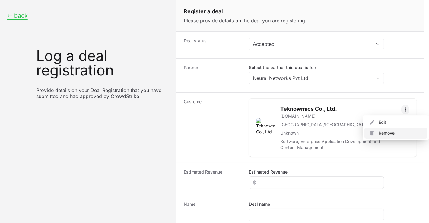
click at [382, 136] on div "Remove" at bounding box center [395, 133] width 63 height 11
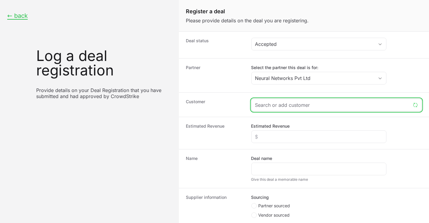
click at [285, 106] on input "Create activity form" at bounding box center [333, 104] width 156 height 7
paste input "Lulu Forex Private Limited"
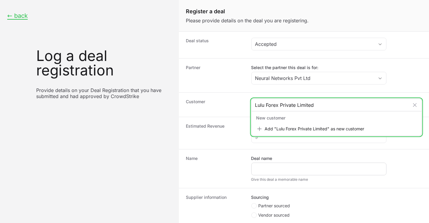
type input "Lulu Forex Private Limited"
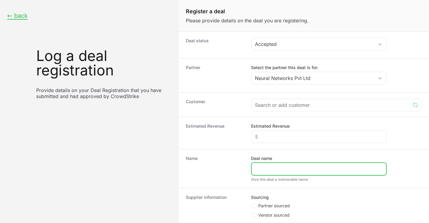
click at [275, 171] on input "Deal name" at bounding box center [318, 168] width 127 height 7
click at [263, 169] on input "Deal name" at bounding box center [318, 168] width 127 height 7
paste input "LULU FOREX Pvt Ltd.- Neural Networks Pvt Ltd - Partner - Falcon Complete"
type input "LULU FOREX Pvt Ltd.- Neural Networks Pvt Ltd - Partner - Falcon Complete"
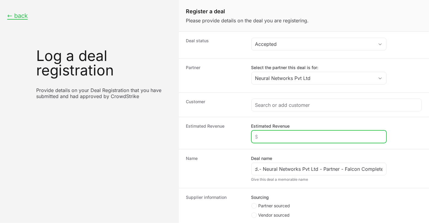
click at [273, 133] on input "Estimated Revenue" at bounding box center [318, 136] width 127 height 7
type input "$20,000"
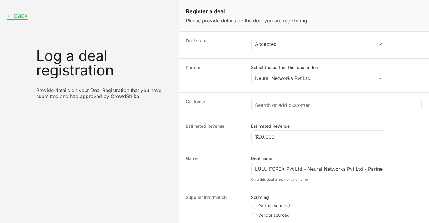
click at [219, 156] on dt "Name" at bounding box center [215, 168] width 58 height 27
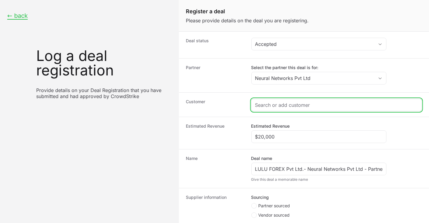
click at [294, 102] on input "Create activity form" at bounding box center [336, 104] width 163 height 7
click at [299, 103] on input "Create activity form" at bounding box center [336, 104] width 163 height 7
paste input "LULU FOREX Pvt Ltd.- Neural Networks Pvt Ltd - Partner - Falcon Complete"
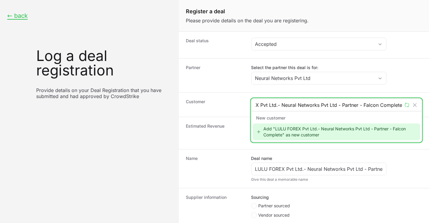
paste input "LULU FOREX Pvt Ltd.- Neural Networks Pvt Ltd - Partner - Falcon Complete"
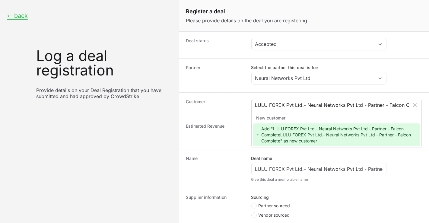
drag, startPoint x: 406, startPoint y: 105, endPoint x: 309, endPoint y: 107, distance: 96.3
click at [309, 107] on div "LULU FOREX Pvt Ltd.- Neural Networks Pvt Ltd - Partner - Falcon CompleteLULU FO…" at bounding box center [337, 105] width 170 height 12
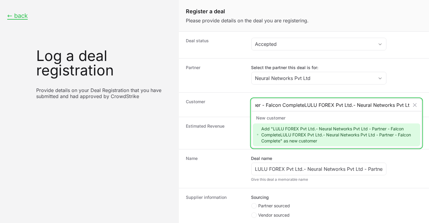
scroll to position [0, 196]
drag, startPoint x: 364, startPoint y: 105, endPoint x: 410, endPoint y: 110, distance: 46.1
click at [382, 110] on div "LULU FOREX Pvt Ltd.- Neural Networks Pvt Ltd - Partner - Falcon CompleteLULU FO…" at bounding box center [337, 105] width 170 height 12
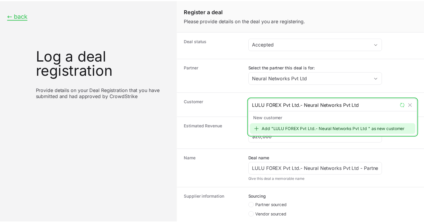
scroll to position [0, 0]
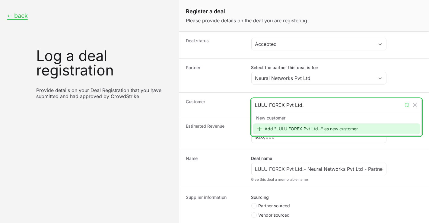
type input "LULU FOREX Pvt Ltd"
click at [283, 128] on div "Add "LULU FOREX Pvt Ltd" as new customer" at bounding box center [337, 128] width 168 height 11
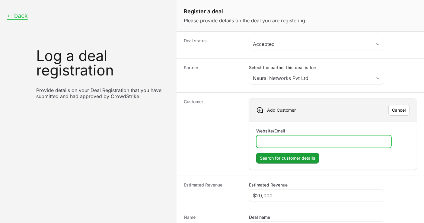
click at [288, 142] on input "Website/Email" at bounding box center [323, 141] width 127 height 7
paste input "[URL][DOMAIN_NAME]"
type input "[URL][DOMAIN_NAME]"
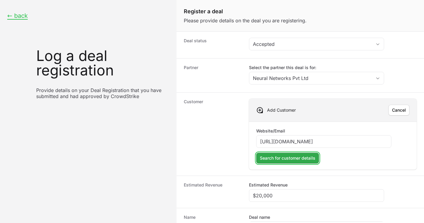
click at [289, 159] on span "Search for customer details" at bounding box center [288, 158] width 56 height 7
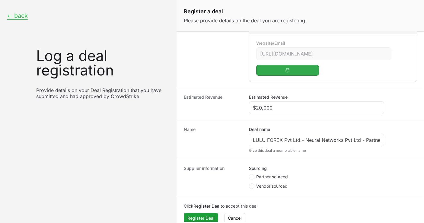
scroll to position [94, 0]
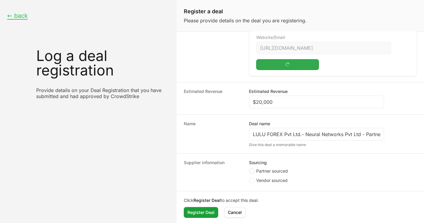
click at [251, 170] on circle "Create activity form" at bounding box center [252, 171] width 2 height 2
radio input "true"
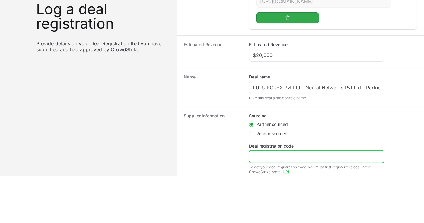
click at [263, 155] on input "Deal registration code" at bounding box center [316, 156] width 127 height 7
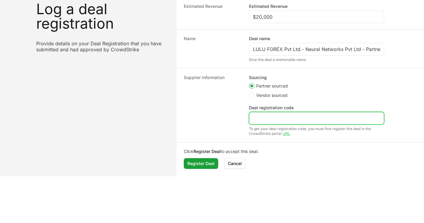
scroll to position [206, 0]
click at [277, 117] on input "Deal registration code" at bounding box center [316, 118] width 127 height 7
paste input "DR-8496c0e6"
type input "DR-8496c0e6"
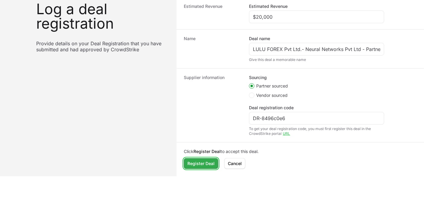
click at [194, 161] on span "Register Deal" at bounding box center [200, 163] width 27 height 7
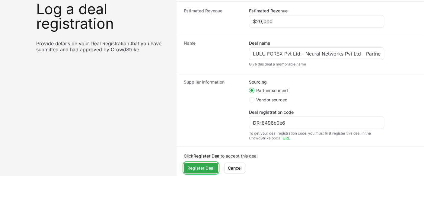
click at [205, 171] on span "Register Deal" at bounding box center [200, 168] width 27 height 7
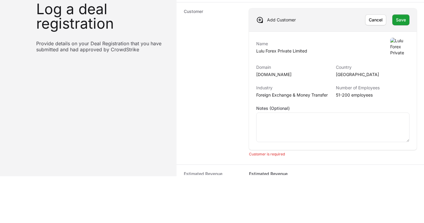
scroll to position [39, 0]
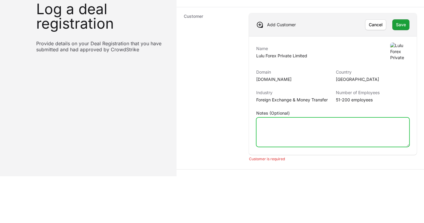
click at [293, 128] on textarea "Notes (Optional)" at bounding box center [333, 132] width 153 height 29
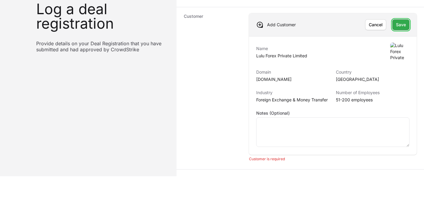
click at [382, 25] on button "Save Save" at bounding box center [400, 24] width 17 height 11
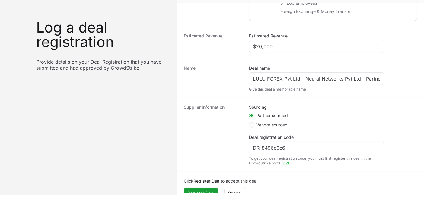
scroll to position [111, 0]
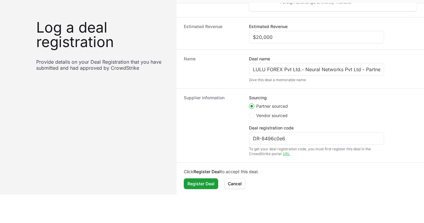
click at [197, 190] on div "Click Register Deal to accept this deal. Register Deal Register Deal [PERSON_NA…" at bounding box center [301, 179] width 248 height 33
click at [198, 182] on span "Register Deal" at bounding box center [200, 183] width 27 height 7
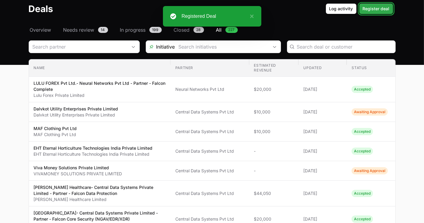
click at [374, 9] on span "Register deal" at bounding box center [376, 8] width 27 height 7
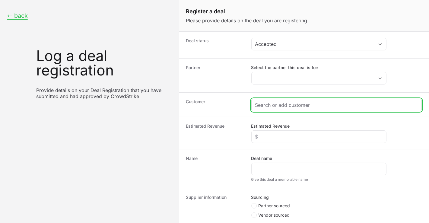
click at [286, 104] on input "Create activity form" at bounding box center [336, 104] width 163 height 7
paste input "Immergro Technologies Pvt Ltd"
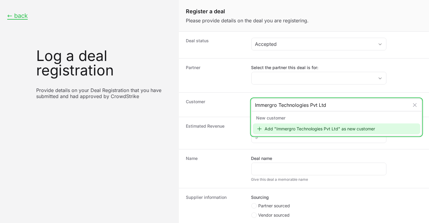
type input "Immergro Technologies Pvt Ltd"
click at [282, 130] on div "Add "Immergro Technologies Pvt Ltd" as new customer" at bounding box center [337, 128] width 168 height 11
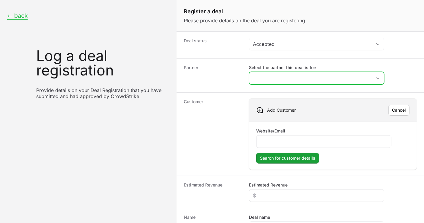
click at [291, 77] on input "Select the partner this deal is for:" at bounding box center [310, 78] width 123 height 12
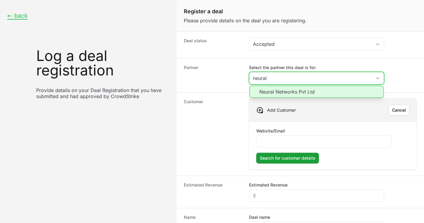
click at [299, 91] on li "Neural Networks Pvt Ltd" at bounding box center [317, 92] width 134 height 12
type input "Neural Networks Pvt Ltd"
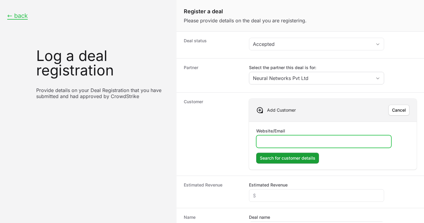
click at [296, 141] on input "Website/Email" at bounding box center [323, 141] width 127 height 7
click at [270, 141] on input "Website/Email" at bounding box center [323, 141] width 127 height 7
paste input "[URL][DOMAIN_NAME]"
type input "[URL][DOMAIN_NAME]"
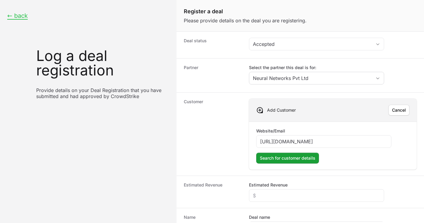
click at [237, 149] on dt "Customer" at bounding box center [213, 134] width 58 height 71
click at [260, 159] on span "Search for customer details" at bounding box center [288, 158] width 56 height 7
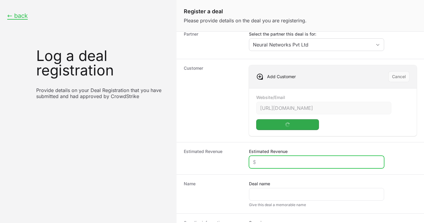
click at [264, 164] on input "Estimated Revenue" at bounding box center [316, 161] width 127 height 7
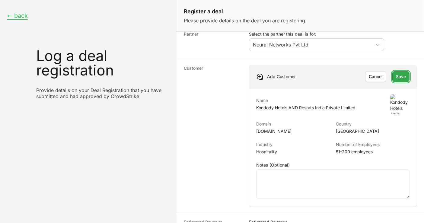
click at [382, 74] on span "Save" at bounding box center [401, 76] width 10 height 7
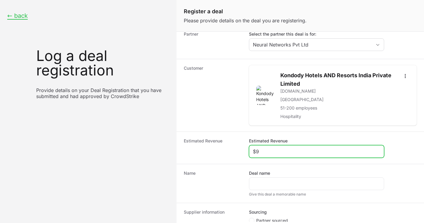
click at [259, 151] on input "$9" at bounding box center [316, 151] width 127 height 7
type input "$953"
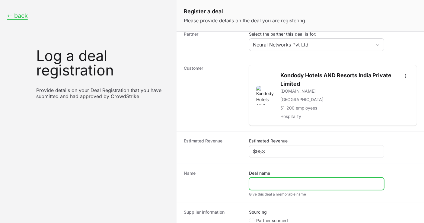
drag, startPoint x: 284, startPoint y: 181, endPoint x: 284, endPoint y: 187, distance: 5.8
click at [284, 181] on input "Deal name" at bounding box center [316, 183] width 127 height 7
click at [268, 181] on input "Deal name" at bounding box center [316, 183] width 127 height 7
paste input "Kondody Hotels and Resorts India Pvt Ltd | Inflow | Neural Networks | PRO 150 |…"
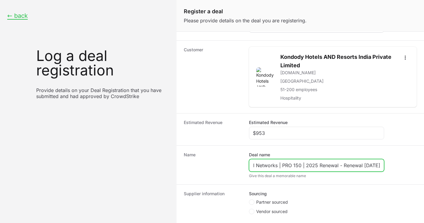
scroll to position [67, 0]
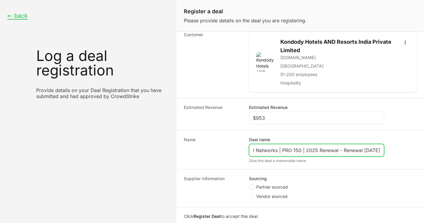
type input "Kondody Hotels and Resorts India Pvt Ltd | Inflow | Neural Networks | PRO 150 |…"
click at [253, 186] on circle "Create activity form" at bounding box center [252, 187] width 2 height 2
radio input "true"
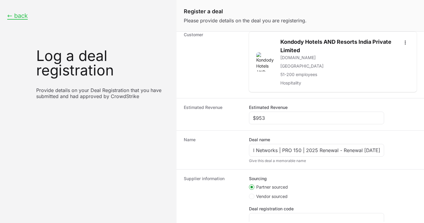
scroll to position [37, 0]
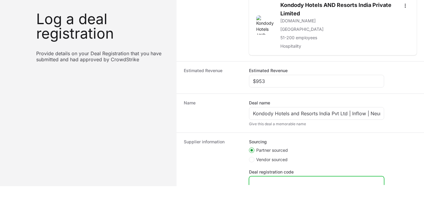
click at [273, 182] on input "Deal registration code" at bounding box center [316, 182] width 127 height 7
paste input "DR-d8a1cfff"
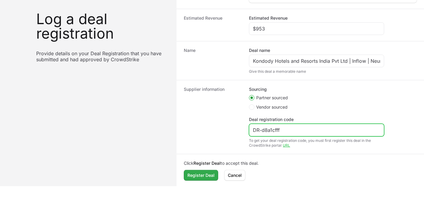
type input "DR-d8a1cfff"
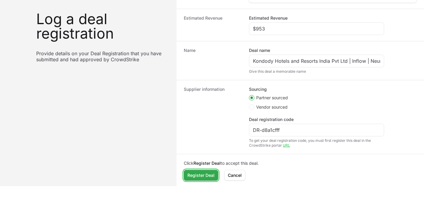
click at [196, 178] on button "Register Deal Register Deal" at bounding box center [201, 175] width 34 height 11
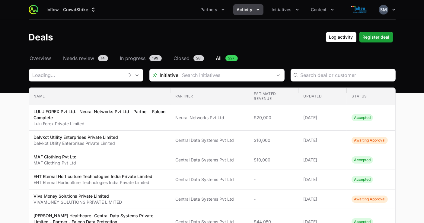
click at [251, 11] on span "Activity" at bounding box center [245, 10] width 16 height 6
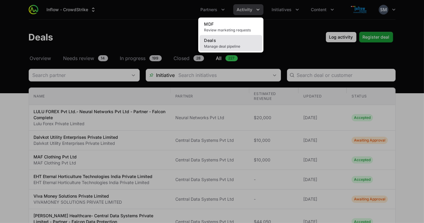
click at [229, 46] on span "Manage deal pipeline" at bounding box center [230, 46] width 53 height 5
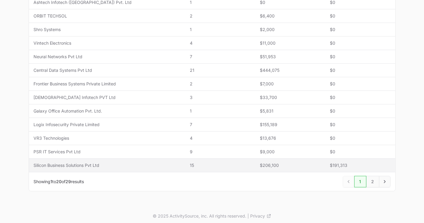
scroll to position [251, 0]
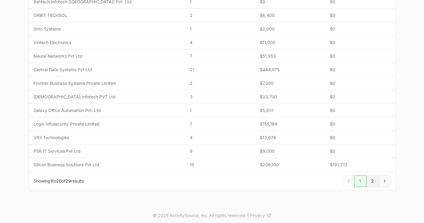
click at [374, 181] on link "2" at bounding box center [372, 180] width 13 height 11
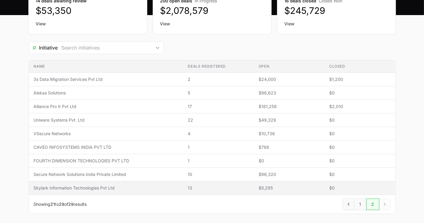
scroll to position [101, 0]
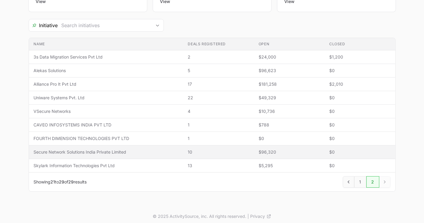
click at [65, 150] on span "Secure Network Solutions India Private Limited" at bounding box center [106, 152] width 145 height 6
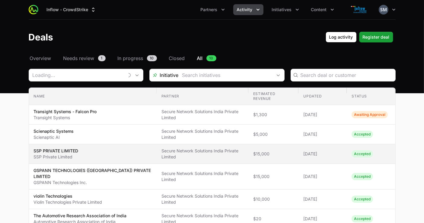
type input "Secure Network Solutions India Private Limited"
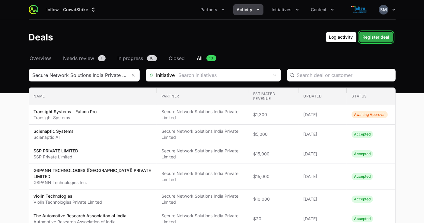
click at [367, 38] on span "Register deal" at bounding box center [376, 37] width 27 height 7
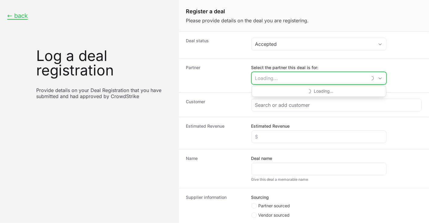
click at [316, 80] on input "Select the partner this deal is for:" at bounding box center [309, 78] width 115 height 12
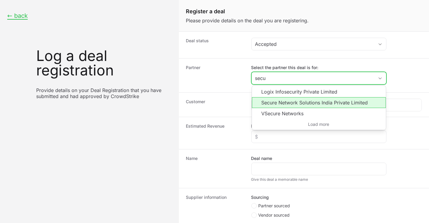
click at [295, 104] on li "Secure Network Solutions India Private Limited" at bounding box center [319, 102] width 134 height 11
type input "Secure Network Solutions India Private Limited"
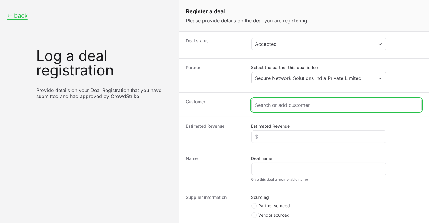
click at [289, 105] on input "Create activity form" at bounding box center [336, 104] width 163 height 7
paste input "[PERSON_NAME] Retail Private Limited"
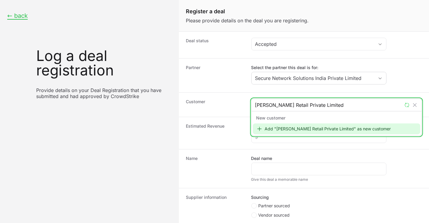
paste input "[PERSON_NAME] Retail Private Limited"
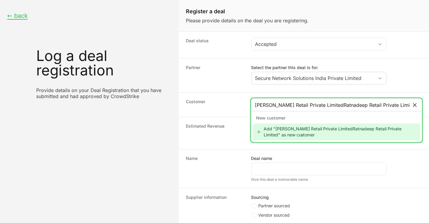
type input "[PERSON_NAME] Retail Private LimitedRatnadeep Retail Private Limited"
click at [382, 103] on icon "Create activity form" at bounding box center [415, 105] width 4 height 4
click at [354, 106] on input "Create activity form" at bounding box center [332, 104] width 155 height 7
paste input "[PERSON_NAME] Retail Private Limited"
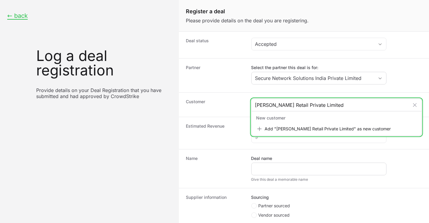
type input "[PERSON_NAME] Retail Private Limited"
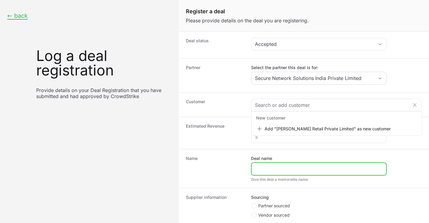
click at [285, 170] on input "Deal name" at bounding box center [318, 168] width 127 height 7
paste input "[PERSON_NAME] Retail Private Limited | Secure Network Solutions India Pvt Ltd |…"
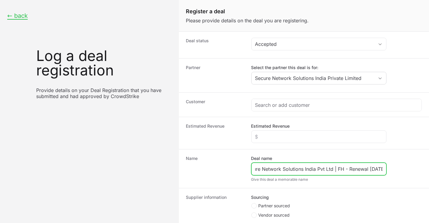
scroll to position [35, 0]
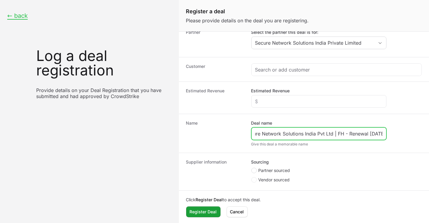
type input "[PERSON_NAME] Retail Private Limited | Secure Network Solutions India Pvt Ltd |…"
click at [253, 169] on circle "Create activity form" at bounding box center [254, 170] width 2 height 2
click at [252, 200] on input "Partner sourced" at bounding box center [251, 203] width 1 height 1
radio input "true"
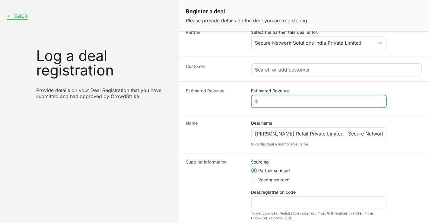
click at [284, 101] on input "Estimated Revenue" at bounding box center [318, 101] width 127 height 7
click at [277, 102] on input "Estimated Revenue" at bounding box center [318, 101] width 127 height 7
click at [284, 101] on input "Estimated Revenue" at bounding box center [318, 101] width 127 height 7
click at [284, 99] on input "Estimated Revenue" at bounding box center [318, 101] width 127 height 7
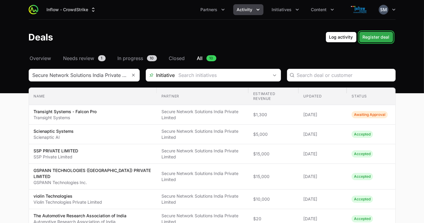
click at [368, 37] on span "Register deal" at bounding box center [376, 37] width 27 height 7
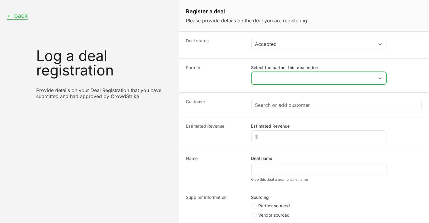
click at [290, 79] on input "Select the partner this deal is for:" at bounding box center [313, 78] width 123 height 12
paste input "[URL][DOMAIN_NAME]"
type input "[URL][DOMAIN_NAME]"
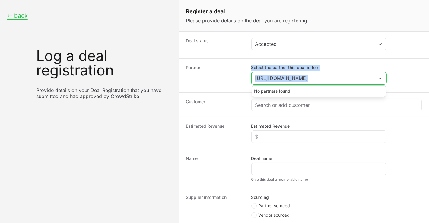
scroll to position [0, 0]
drag, startPoint x: 376, startPoint y: 77, endPoint x: 220, endPoint y: 85, distance: 156.0
click at [220, 85] on div "Partner Select the partner this deal is for: https://secure.activitysource.net/…" at bounding box center [304, 75] width 251 height 34
click at [351, 80] on input "Select the partner this deal is for:" at bounding box center [309, 78] width 115 height 12
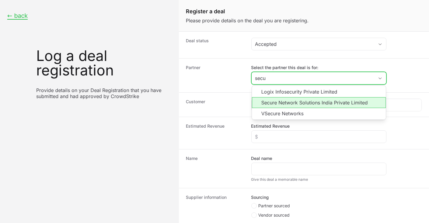
click at [289, 103] on li "Secure Network Solutions India Private Limited" at bounding box center [319, 102] width 134 height 11
type input "Secure Network Solutions India Private Limited"
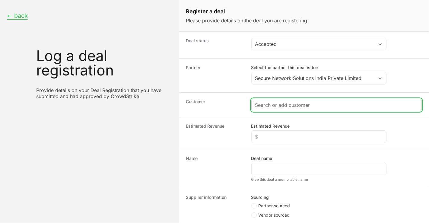
click at [274, 106] on input "Create activity form" at bounding box center [336, 104] width 163 height 7
paste input "https://secure.activitysource.net/deals/all?partner=33f167a8-0465-4b1f-b53e-48f…"
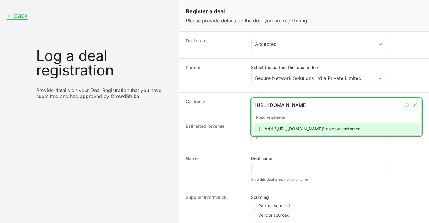
scroll to position [0, 64]
type input "https://secure.activitysource.net/deals/all?partner=33f167a8-0465-4b1f-b53e-48f…"
click at [413, 105] on icon "Create activity form" at bounding box center [415, 105] width 4 height 4
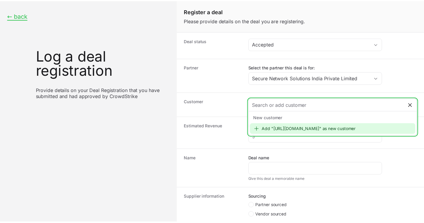
scroll to position [0, 0]
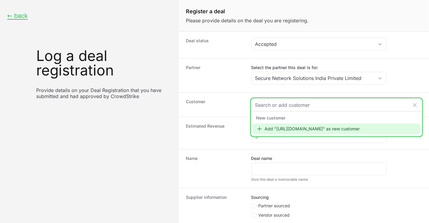
click at [350, 107] on input "Create activity form" at bounding box center [332, 104] width 155 height 7
type input "https://secure.activitysource.net/deals/all?partner=33f167a8-0465-4b1f-b53e-48f…"
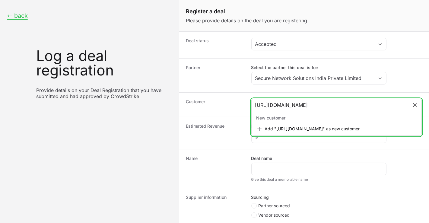
click at [412, 104] on icon "Create activity form" at bounding box center [415, 105] width 6 height 6
click at [297, 104] on input "Create activity form" at bounding box center [332, 104] width 155 height 7
paste input "Aitech Innovations India Pvt Ltd"
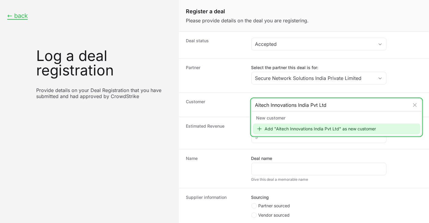
type input "Aitech Innovations India Pvt Ltd"
click at [289, 128] on div "Add "Aitech Innovations India Pvt Ltd" as new customer" at bounding box center [337, 128] width 168 height 11
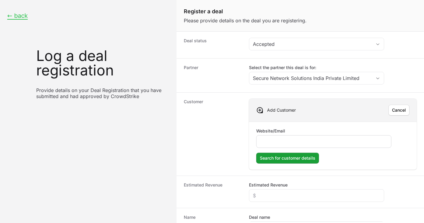
drag, startPoint x: 269, startPoint y: 141, endPoint x: 264, endPoint y: 146, distance: 7.3
click at [269, 141] on input "Website/Email" at bounding box center [323, 141] width 127 height 7
click at [283, 140] on input "Website/Email" at bounding box center [323, 141] width 127 height 7
paste input "https://aitechsystems.com/"
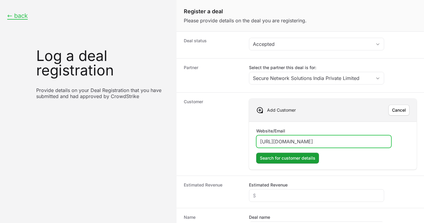
type input "https://aitechsystems.com/"
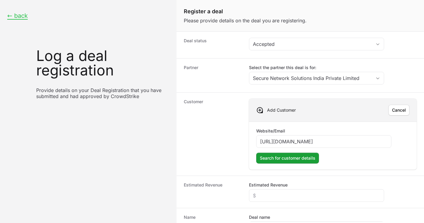
click at [204, 145] on dt "Customer" at bounding box center [213, 134] width 58 height 71
click at [269, 158] on span "Search for customer details" at bounding box center [288, 158] width 56 height 7
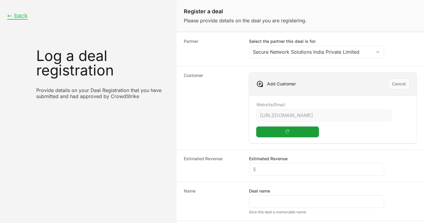
scroll to position [94, 0]
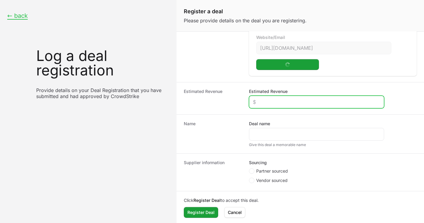
click at [267, 100] on input "Estimated Revenue" at bounding box center [316, 101] width 127 height 7
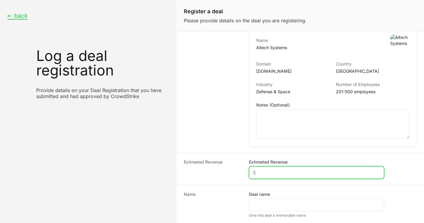
click at [265, 173] on input "Estimated Revenue" at bounding box center [316, 172] width 127 height 7
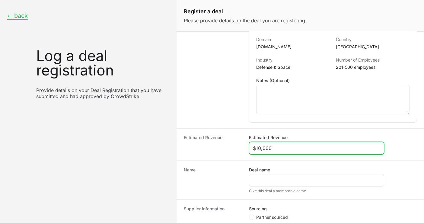
scroll to position [127, 0]
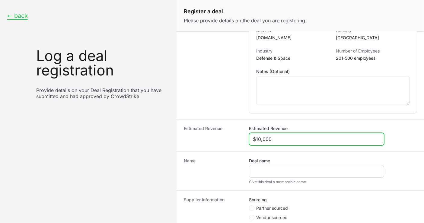
type input "$10,000"
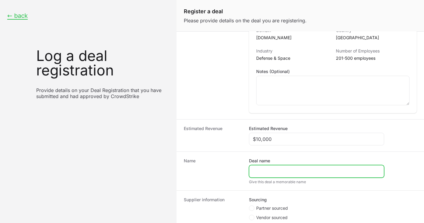
click at [268, 170] on input "Deal name" at bounding box center [316, 171] width 127 height 7
paste input "Aitech Innovations India Pvt Ltd- Secure Network Solutions India Pvt Ltd - Part…"
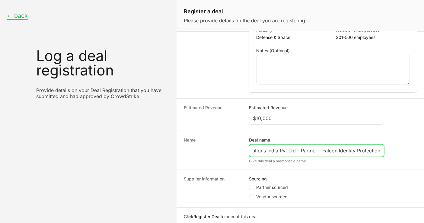
scroll to position [164, 0]
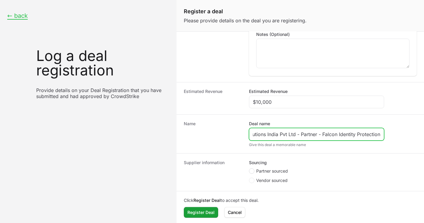
type input "Aitech Innovations India Pvt Ltd- Secure Network Solutions India Pvt Ltd - Part…"
click at [254, 170] on span "Create activity form" at bounding box center [251, 170] width 5 height 5
radio input "true"
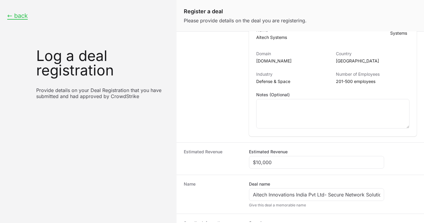
scroll to position [30, 0]
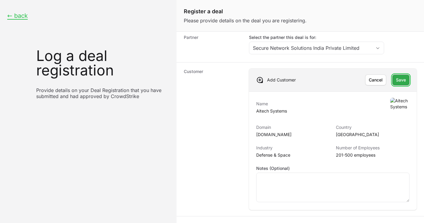
click at [396, 79] on span "Save" at bounding box center [401, 79] width 10 height 7
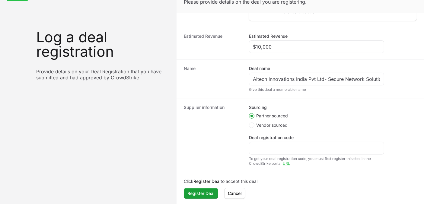
scroll to position [28, 0]
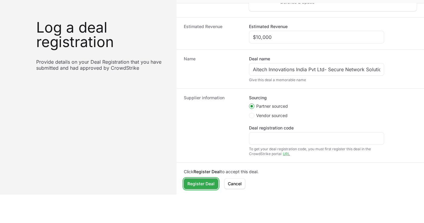
click at [201, 185] on span "Register Deal" at bounding box center [200, 183] width 27 height 7
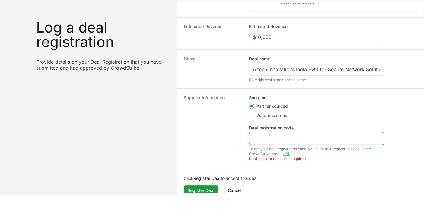
click at [298, 135] on input "Deal registration code" at bounding box center [316, 138] width 127 height 7
click at [272, 135] on input "Deal registration code" at bounding box center [316, 138] width 127 height 7
paste input "DR-6ec1f0d2"
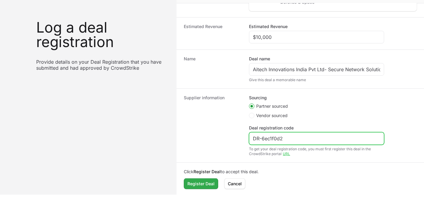
type input "DR-6ec1f0d2"
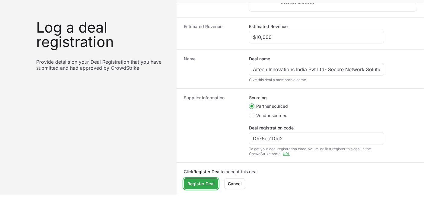
click at [203, 184] on span "Register Deal" at bounding box center [200, 183] width 27 height 7
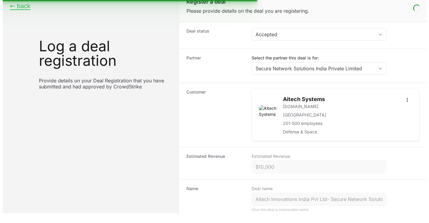
scroll to position [0, 0]
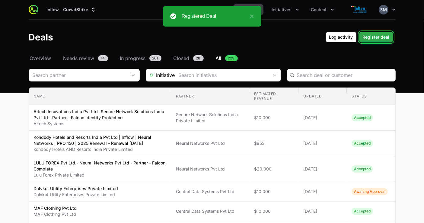
click at [382, 37] on span "Register deal" at bounding box center [376, 37] width 27 height 7
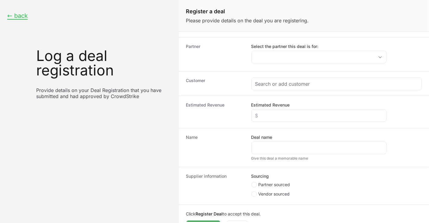
scroll to position [35, 0]
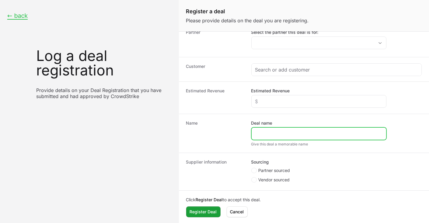
click at [271, 130] on input "Deal name" at bounding box center [318, 133] width 127 height 7
paste input "[PERSON_NAME] Retail Private Limited | Secure Network Solutions India Pvt Ltd |…"
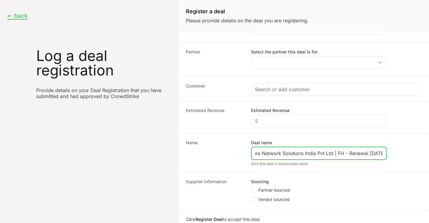
scroll to position [0, 0]
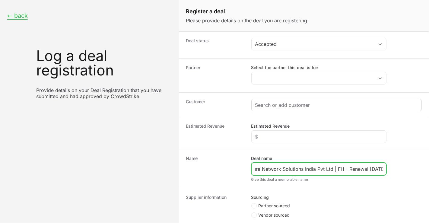
type input "[PERSON_NAME] Retail Private Limited | Secure Network Solutions India Pvt Ltd |…"
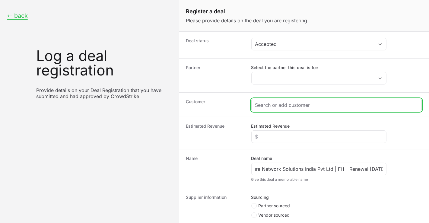
click at [304, 108] on input "Create activity form" at bounding box center [336, 104] width 163 height 7
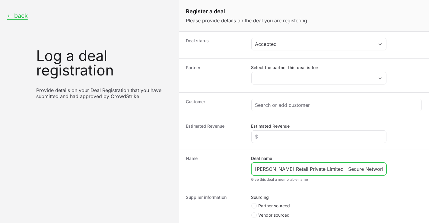
drag, startPoint x: 328, startPoint y: 168, endPoint x: 244, endPoint y: 170, distance: 84.8
click at [244, 170] on div "Name Deal name Ratnadeep Retail Private Limited | Secure Network Solutions Indi…" at bounding box center [304, 168] width 251 height 39
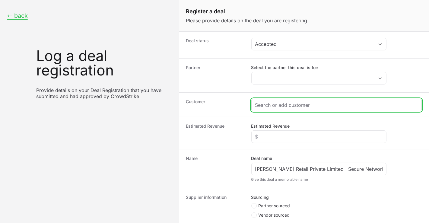
click at [283, 107] on input "Create activity form" at bounding box center [336, 104] width 163 height 7
paste input "[PERSON_NAME] Retail Private Limited"
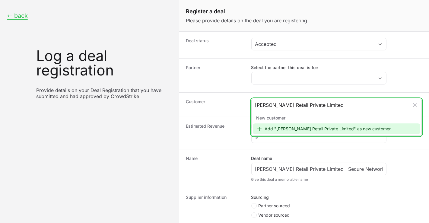
type input "[PERSON_NAME] Retail Private Limited"
click at [288, 130] on div "Add "[PERSON_NAME] Retail Private Limited" as new customer" at bounding box center [337, 128] width 168 height 11
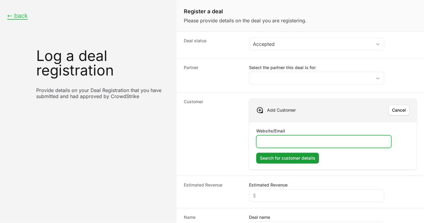
click at [282, 139] on input "Website/Email" at bounding box center [323, 141] width 127 height 7
paste input "https://ratnadeep.com/"
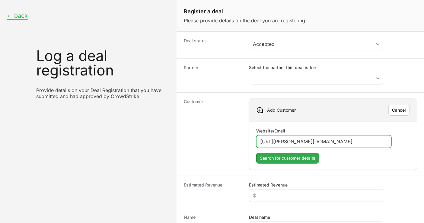
type input "https://ratnadeep.com/"
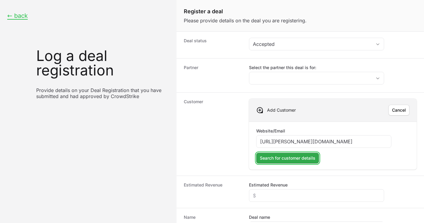
click at [290, 158] on span "Search for customer details" at bounding box center [288, 158] width 56 height 7
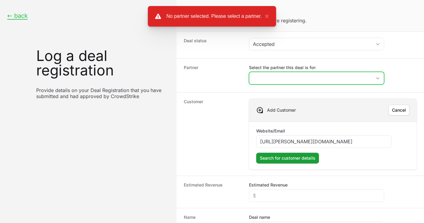
click at [297, 77] on input "Select the partner this deal is for:" at bounding box center [310, 78] width 123 height 12
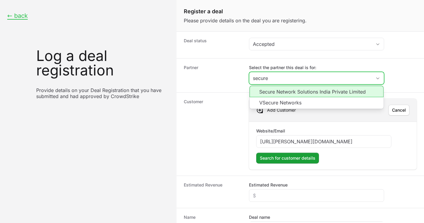
click at [283, 93] on li "Secure Network Solutions India Private Limited" at bounding box center [317, 91] width 134 height 11
type input "Secure Network Solutions India Private Limited"
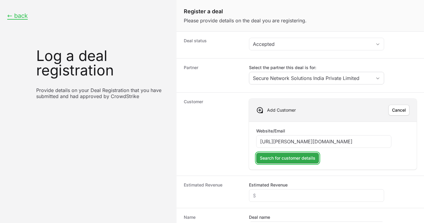
click at [283, 157] on span "Search for customer details" at bounding box center [288, 158] width 56 height 7
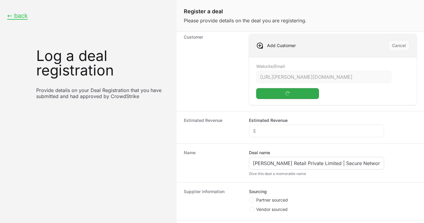
scroll to position [67, 0]
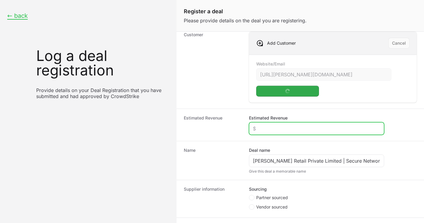
click at [283, 128] on input "Estimated Revenue" at bounding box center [316, 128] width 127 height 7
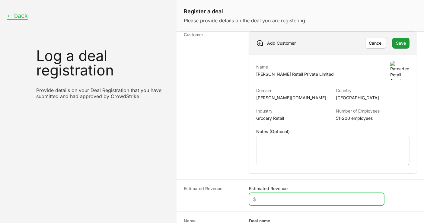
paste input "$2,286"
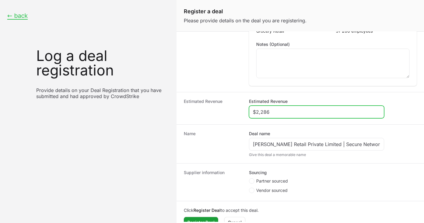
scroll to position [164, 0]
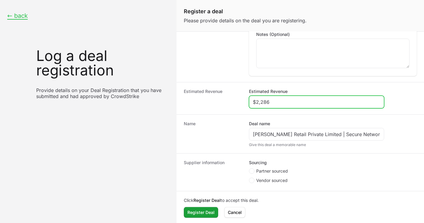
type input "$2,286"
click at [251, 170] on circle "Create activity form" at bounding box center [252, 171] width 2 height 2
radio input "true"
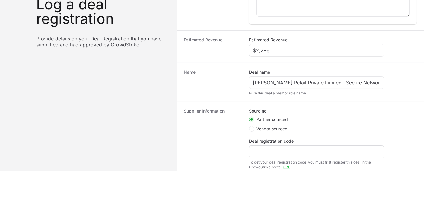
scroll to position [51, 0]
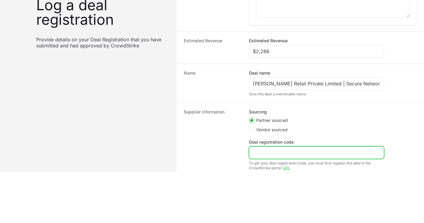
click at [275, 154] on input "Deal registration code" at bounding box center [316, 152] width 127 height 7
click at [300, 152] on input "Deal registration code" at bounding box center [316, 152] width 127 height 7
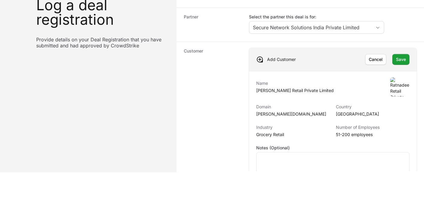
scroll to position [0, 0]
click at [396, 60] on span "Save" at bounding box center [401, 59] width 10 height 7
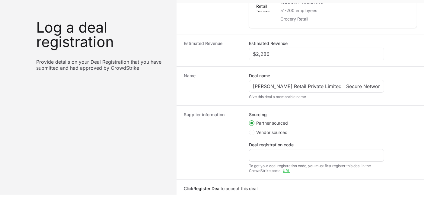
scroll to position [101, 0]
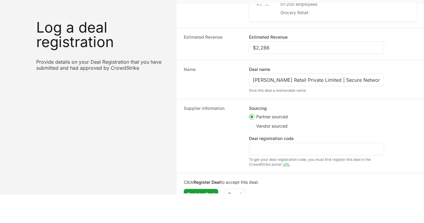
click at [300, 141] on div "Deal registration code" at bounding box center [316, 146] width 135 height 20
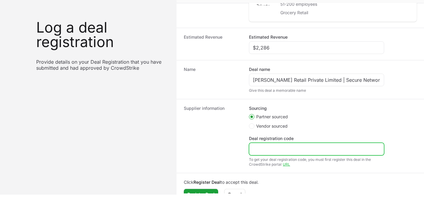
click at [300, 147] on input "Deal registration code" at bounding box center [316, 148] width 127 height 7
click at [286, 145] on input "Deal registration code" at bounding box center [316, 148] width 127 height 7
paste input "DR-551996a0"
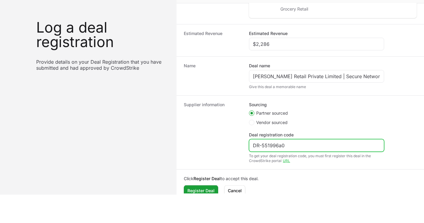
scroll to position [111, 0]
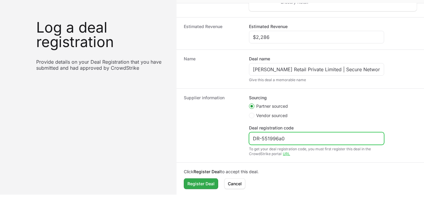
type input "DR-551996a0"
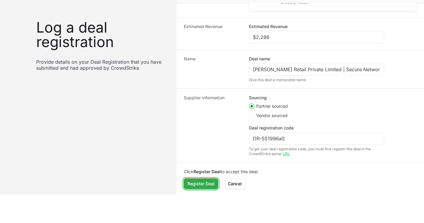
click at [206, 181] on span "Register Deal" at bounding box center [200, 183] width 27 height 7
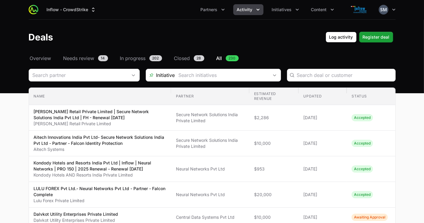
click at [258, 11] on icon "Activity menu" at bounding box center [258, 10] width 6 height 6
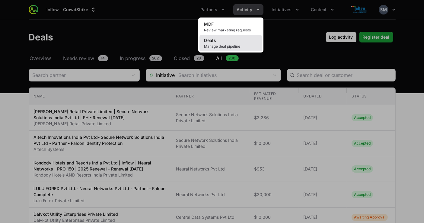
click at [230, 50] on link "Deals Manage deal pipeline" at bounding box center [231, 43] width 63 height 16
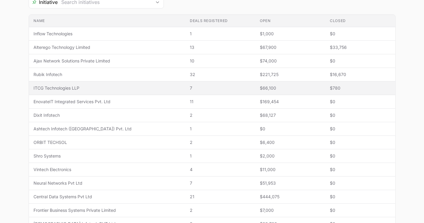
scroll to position [134, 0]
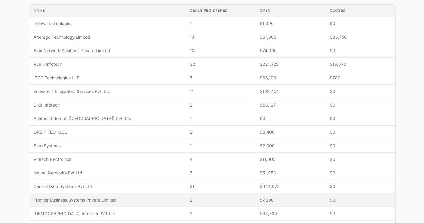
click at [71, 200] on span "Frontier Business Systems Private Limited" at bounding box center [107, 200] width 147 height 6
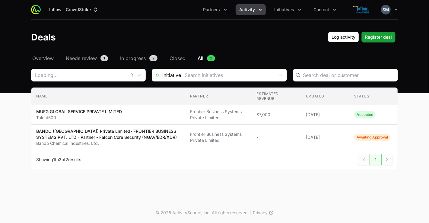
type input "Frontier Business Systems Private Limited"
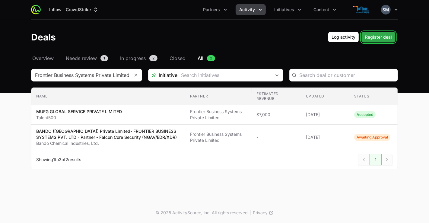
click at [370, 37] on span "Register deal" at bounding box center [378, 37] width 27 height 7
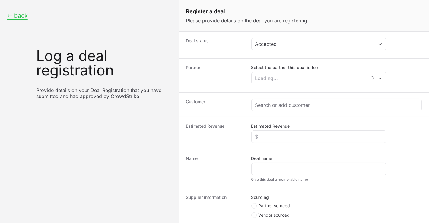
scroll to position [35, 0]
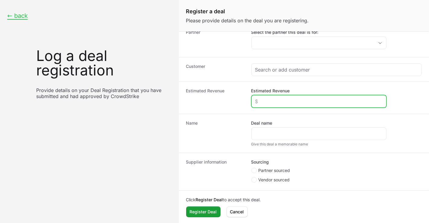
click at [288, 100] on input "Estimated Revenue" at bounding box center [318, 101] width 127 height 7
paste input "$280,171"
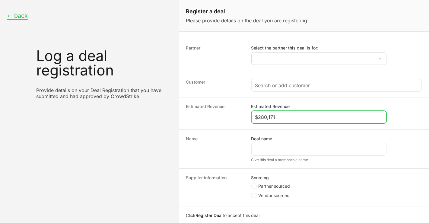
scroll to position [0, 0]
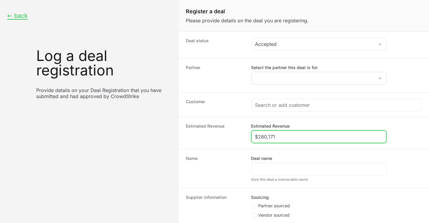
type input "$280,171"
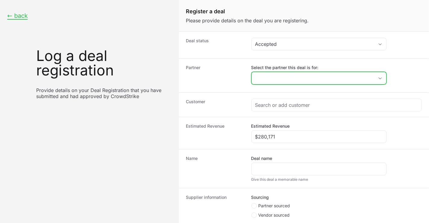
click at [292, 79] on input "Select the partner this deal is for:" at bounding box center [313, 78] width 123 height 12
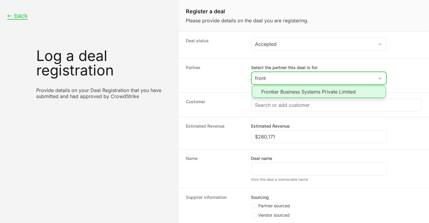
click at [292, 91] on li "Frontier Business Systems Private Limited" at bounding box center [319, 92] width 134 height 12
type input "Frontier Business Systems Private Limited"
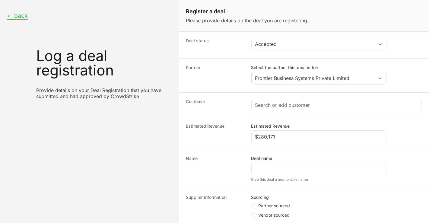
click at [306, 98] on div "Customer" at bounding box center [304, 104] width 251 height 24
click at [309, 171] on input "Deal name" at bounding box center [318, 168] width 127 height 7
paste input "EPP requirement - Frontier"
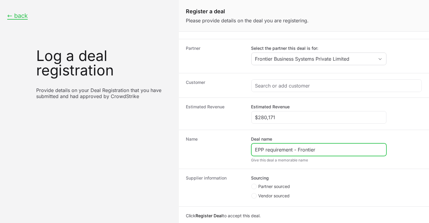
scroll to position [35, 0]
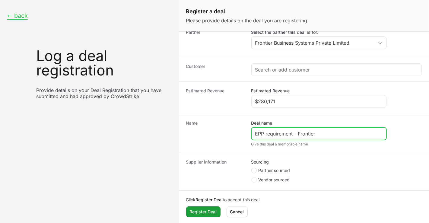
type input "EPP requirement - Frontier"
click at [254, 170] on circle "Create activity form" at bounding box center [254, 170] width 2 height 2
click at [252, 203] on input "Partner sourced" at bounding box center [251, 203] width 1 height 1
radio input "true"
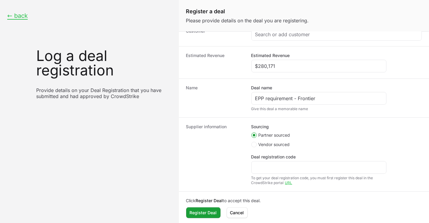
scroll to position [71, 0]
click at [279, 161] on div "Create activity form" at bounding box center [318, 167] width 135 height 13
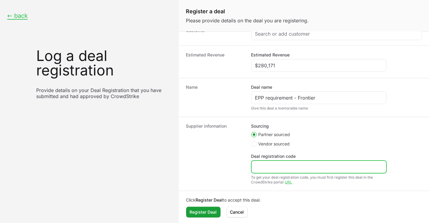
click at [279, 165] on input "Deal registration code" at bounding box center [318, 166] width 127 height 7
click at [268, 168] on input "Deal registration code" at bounding box center [318, 166] width 127 height 7
paste input "DR-59ffc59c"
type input "DR-59ffc59c"
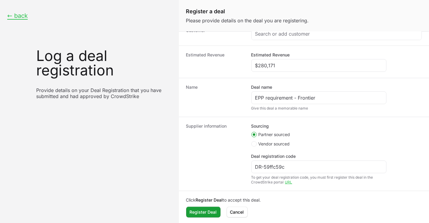
click at [231, 167] on dt "Supplier information" at bounding box center [215, 154] width 58 height 62
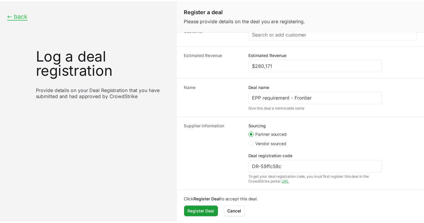
scroll to position [0, 0]
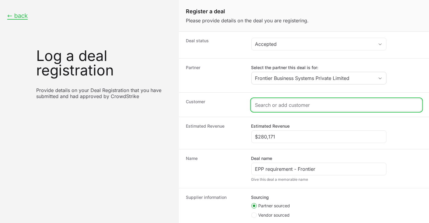
click at [289, 104] on input "Create activity form" at bounding box center [336, 104] width 163 height 7
click at [286, 104] on input "Create activity form" at bounding box center [336, 104] width 163 height 7
click at [279, 105] on input "Create activity form" at bounding box center [333, 104] width 156 height 7
paste input "Alstom Group"
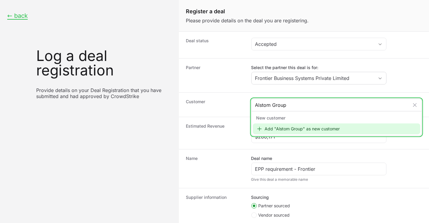
type input "Alstom Group"
click at [263, 129] on div "Add "Alstom Group" as new customer" at bounding box center [337, 128] width 168 height 11
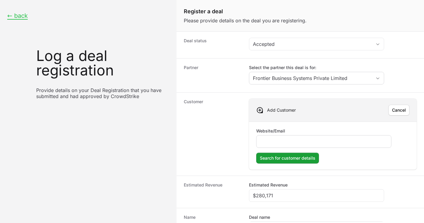
click at [278, 146] on div "Create activity form" at bounding box center [323, 141] width 135 height 13
click at [280, 143] on input "Website/Email" at bounding box center [323, 141] width 127 height 7
click at [276, 140] on input "Website/Email" at bounding box center [323, 141] width 127 height 7
paste input "http://alstom.com/"
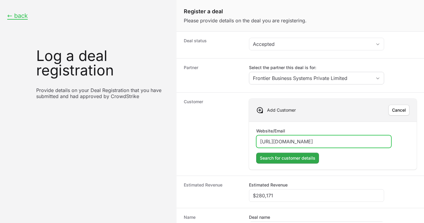
type input "http://alstom.com/"
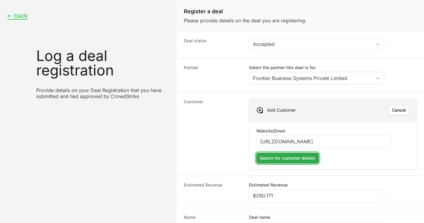
click at [279, 156] on span "Search for customer details" at bounding box center [288, 158] width 56 height 7
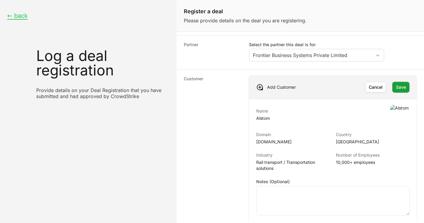
scroll to position [34, 0]
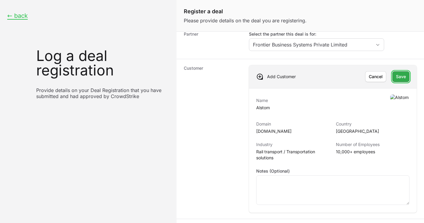
click at [396, 74] on span "Save" at bounding box center [401, 76] width 10 height 7
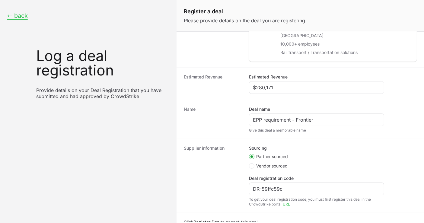
scroll to position [111, 0]
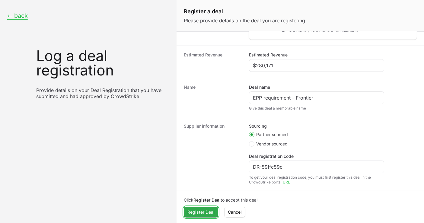
click at [198, 211] on span "Register Deal" at bounding box center [200, 212] width 27 height 7
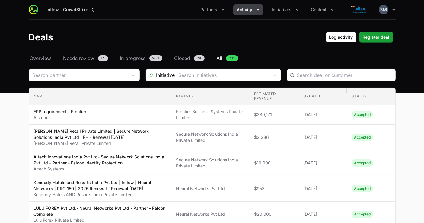
click at [248, 9] on span "Activity" at bounding box center [245, 10] width 16 height 6
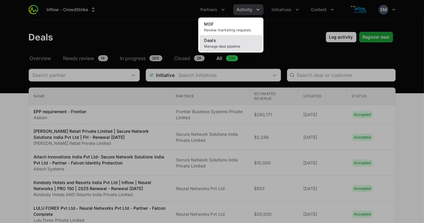
click at [233, 46] on span "Manage deal pipeline" at bounding box center [230, 46] width 53 height 5
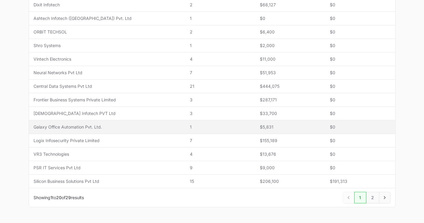
scroll to position [235, 0]
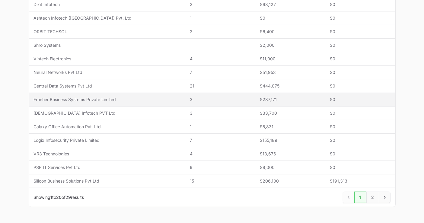
click at [67, 101] on td "Name Frontier Business Systems Private Limited" at bounding box center [107, 100] width 156 height 14
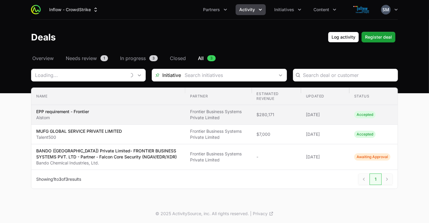
type input "Frontier Business Systems Private Limited"
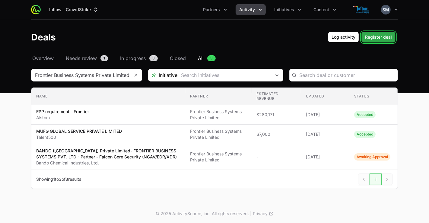
click at [371, 32] on button "Register deal Register deal" at bounding box center [379, 37] width 34 height 11
click at [374, 37] on span "Register deal" at bounding box center [378, 37] width 27 height 7
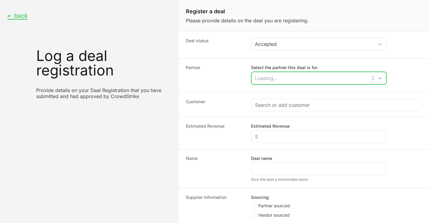
click at [290, 78] on input "Select the partner this deal is for:" at bounding box center [309, 78] width 115 height 12
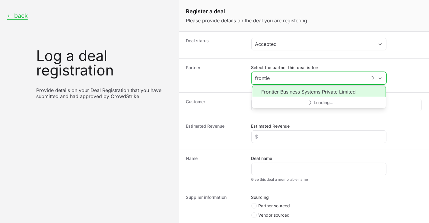
click at [289, 88] on li "Frontier Business Systems Private Limited" at bounding box center [319, 91] width 134 height 11
type input "Frontier Business Systems Private Limited"
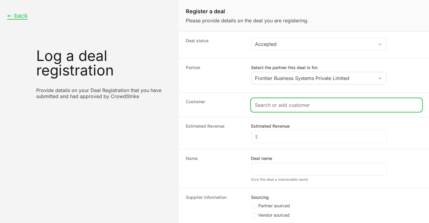
click at [286, 106] on input "Create activity form" at bounding box center [336, 104] width 163 height 7
paste input "[PERSON_NAME] Healthcare- Central Data Systems Private Limited - Partner - Falc…"
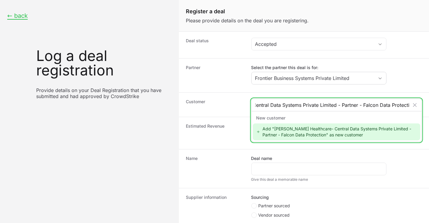
scroll to position [0, 64]
type input "[PERSON_NAME] Healthcare- Central Data Systems Private Limited - Partner - Falc…"
click at [288, 131] on div "Add "Aster DM Healthcare- Central Data Systems Private Limited - Partner - Falc…" at bounding box center [337, 131] width 168 height 17
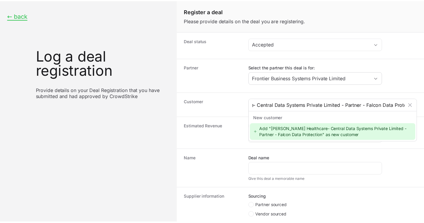
scroll to position [0, 0]
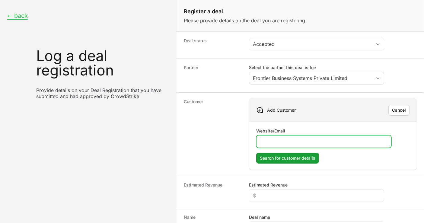
click at [283, 139] on input "Website/Email" at bounding box center [323, 141] width 127 height 7
click at [281, 138] on input "Website/Email" at bounding box center [323, 141] width 127 height 7
paste input "[URL][DOMAIN_NAME]"
type input "[URL][DOMAIN_NAME]"
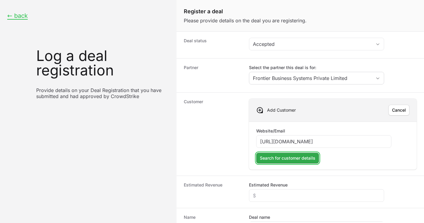
click at [283, 156] on span "Search for customer details" at bounding box center [288, 158] width 56 height 7
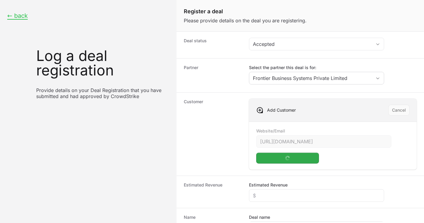
scroll to position [67, 0]
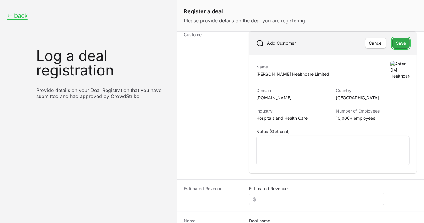
click at [396, 40] on span "Save" at bounding box center [401, 43] width 10 height 7
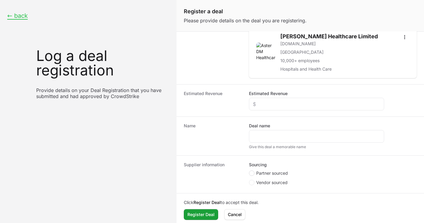
scroll to position [75, 0]
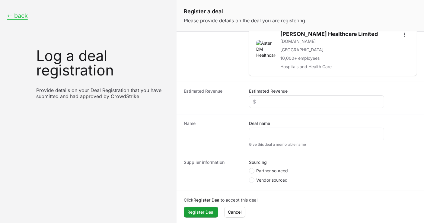
click at [251, 170] on circle "Create activity form" at bounding box center [252, 171] width 2 height 2
radio input "true"
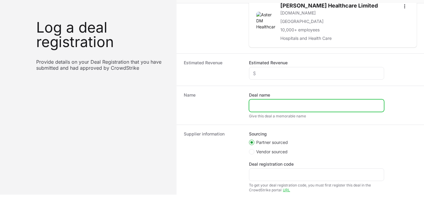
click at [279, 107] on input "Deal name" at bounding box center [316, 105] width 127 height 7
paste input "[PERSON_NAME] Healthcare- Central Data Systems Private Limited - Partner - Falc…"
type input "[PERSON_NAME] Healthcare- Central Data Systems Private Limited - Partner - Falc…"
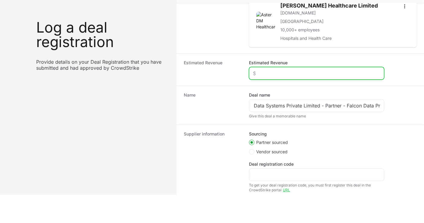
click at [288, 71] on input "Estimated Revenue" at bounding box center [316, 73] width 127 height 7
click at [289, 71] on input "Estimated Revenue" at bounding box center [316, 73] width 127 height 7
paste input "$44,050"
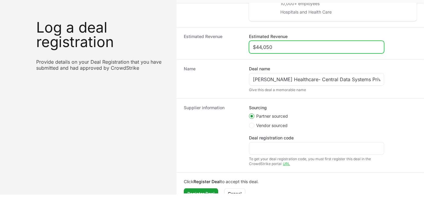
scroll to position [111, 0]
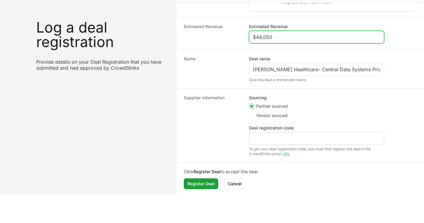
type input "$44,050"
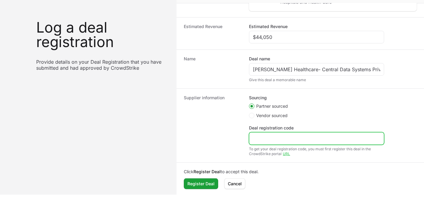
click at [272, 136] on input "Deal registration code" at bounding box center [316, 138] width 127 height 7
click at [258, 141] on div "Create activity form" at bounding box center [316, 138] width 135 height 13
click at [259, 135] on input "Deal registration code" at bounding box center [316, 138] width 127 height 7
paste input "DR-63e7bb75"
type input "DR-63e7bb75"
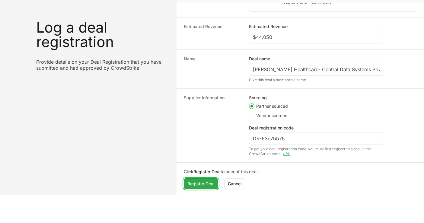
click at [201, 181] on span "Register Deal" at bounding box center [200, 183] width 27 height 7
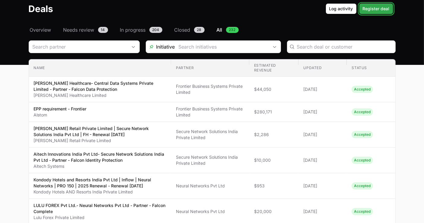
click at [372, 7] on span "Register deal" at bounding box center [376, 8] width 27 height 7
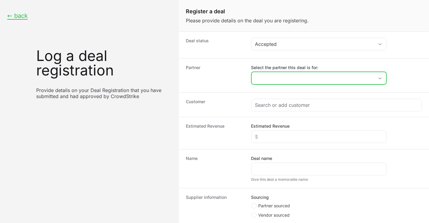
click at [281, 79] on input "Select the partner this deal is for:" at bounding box center [313, 78] width 123 height 12
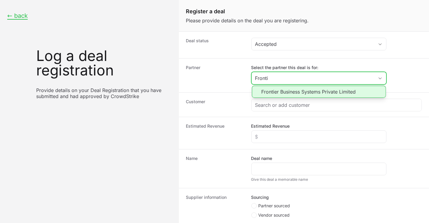
click at [280, 91] on li "Frontier Business Systems Private Limited" at bounding box center [319, 92] width 134 height 12
type input "Frontier Business Systems Private Limited"
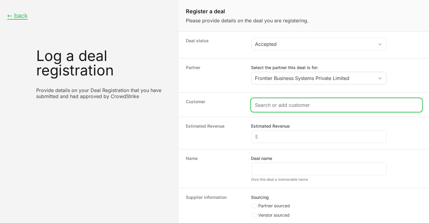
click at [284, 104] on input "Create activity form" at bounding box center [336, 104] width 163 height 7
paste input "OMNEX SOLUTION-FRONTIER BUSINESS SYSTEMS PVT. LTD!Falcon Core Security (NGAV/ED…"
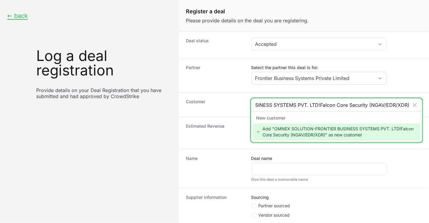
scroll to position [0, 82]
type input "OMNEX SOLUTION-FRONTIER BUSINESS SYSTEMS PVT. LTD!Falcon Core Security (NGAV/ED…"
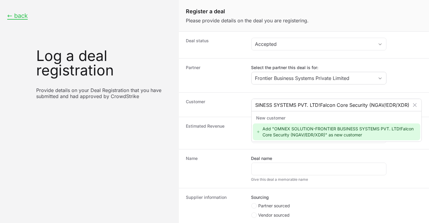
scroll to position [0, 0]
drag, startPoint x: 404, startPoint y: 103, endPoint x: 363, endPoint y: 104, distance: 41.4
click at [363, 104] on div "OMNEX SOLUTION-FRONTIER BUSINESS SYSTEMS PVT. LTD!Falcon Core Security (NGAV/ED…" at bounding box center [337, 105] width 170 height 12
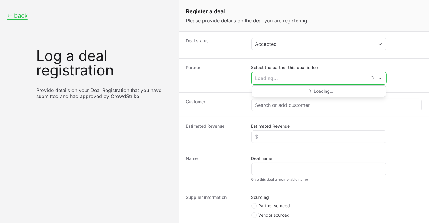
click at [293, 81] on input "Select the partner this deal is for:" at bounding box center [309, 78] width 115 height 12
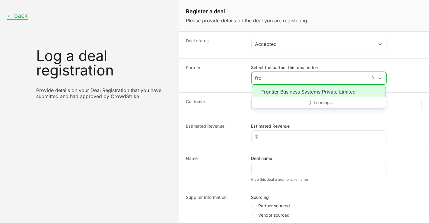
click at [293, 90] on li "Frontier Business Systems Private Limited" at bounding box center [319, 91] width 134 height 11
type input "Frontier Business Systems Private Limited"
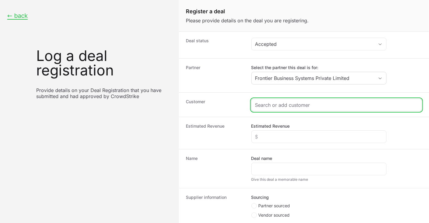
click at [297, 104] on input "Create activity form" at bounding box center [336, 104] width 163 height 7
paste input "OMNEX SOLUTION-FRONTIER BUSINESS SYSTEMS PVT. LTD!Falcon Core Security (NGAV/ED…"
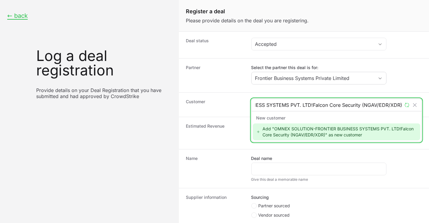
scroll to position [0, 82]
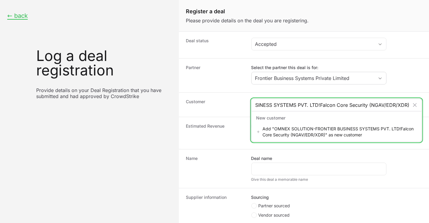
drag, startPoint x: 314, startPoint y: 104, endPoint x: 429, endPoint y: 94, distance: 115.5
click at [424, 94] on form "Deal status Accepted Partner Select the partner this deal is for: Frontier Busi…" at bounding box center [304, 126] width 251 height 190
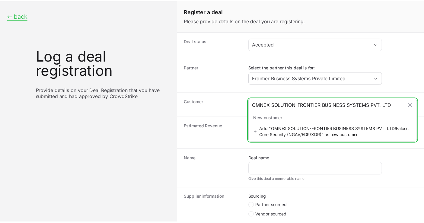
scroll to position [0, 0]
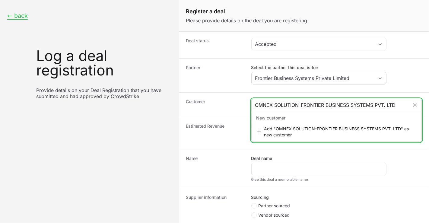
drag, startPoint x: 300, startPoint y: 104, endPoint x: 429, endPoint y: 98, distance: 129.0
click at [424, 98] on form "Deal status Accepted Partner Select the partner this deal is for: Frontier Busi…" at bounding box center [304, 126] width 251 height 190
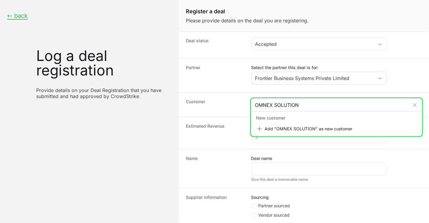
type input "OMNEX SOLUTION"
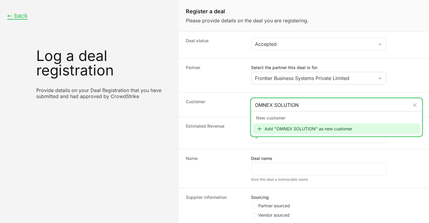
click at [299, 130] on div "Add "OMNEX SOLUTION" as new customer" at bounding box center [337, 128] width 168 height 11
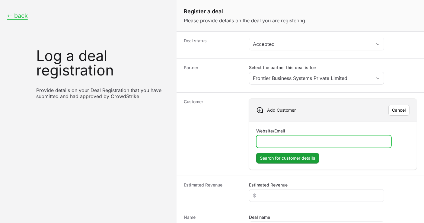
click at [286, 138] on input "Website/Email" at bounding box center [323, 141] width 127 height 7
paste input "https://www.omnex.com/"
type input "https://www.omnex.com/"
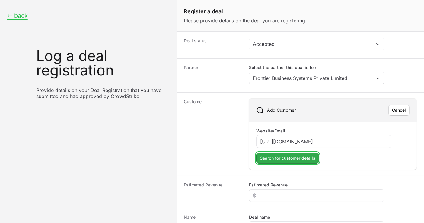
click at [287, 156] on span "Search for customer details" at bounding box center [288, 158] width 56 height 7
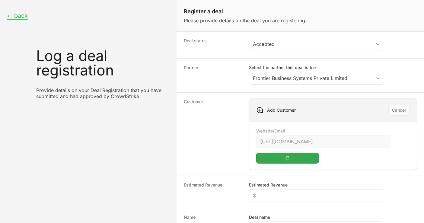
scroll to position [34, 0]
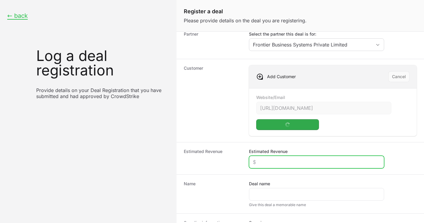
click at [268, 163] on input "Estimated Revenue" at bounding box center [316, 161] width 127 height 7
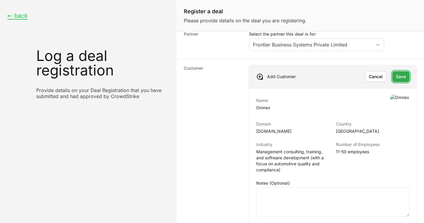
click at [392, 76] on button "Save Save" at bounding box center [400, 76] width 17 height 11
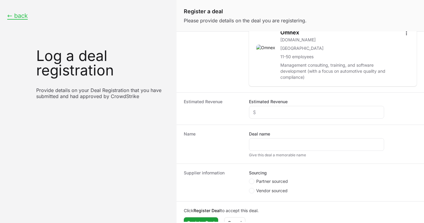
scroll to position [81, 0]
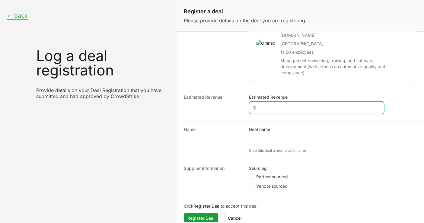
click at [271, 104] on input "Estimated Revenue" at bounding box center [316, 107] width 127 height 7
paste input "$7,627"
type input "$7,627"
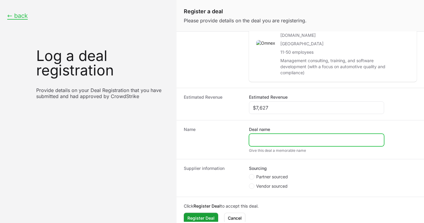
click at [271, 136] on input "Deal name" at bounding box center [316, 139] width 127 height 7
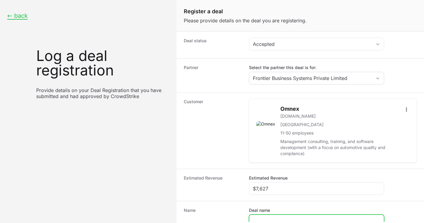
paste input "OMNEX SOLUTION-FRONTIER BUSINESS SYSTEMS PVT. LTD!Falcon Core Security (NGAV/ED…"
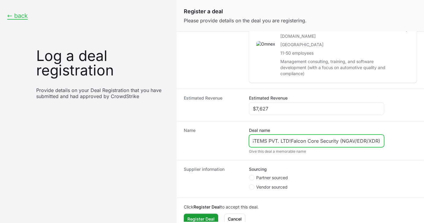
scroll to position [81, 0]
type input "OMNEX SOLUTION-FRONTIER BUSINESS SYSTEMS PVT. LTD!Falcon Core Security (NGAV/ED…"
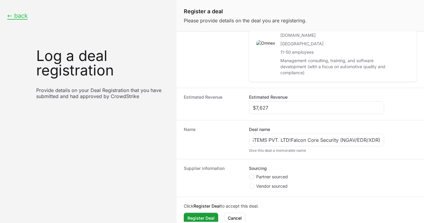
click at [253, 174] on icon "Create activity form" at bounding box center [252, 176] width 2 height 5
radio input "true"
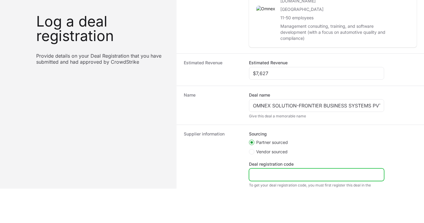
click at [268, 171] on input "Deal registration code" at bounding box center [316, 174] width 127 height 7
click at [263, 171] on input "Deal registration code" at bounding box center [316, 174] width 127 height 7
paste input "DR-f4df5b66"
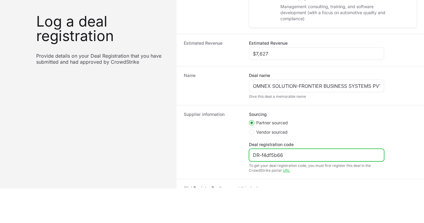
scroll to position [117, 0]
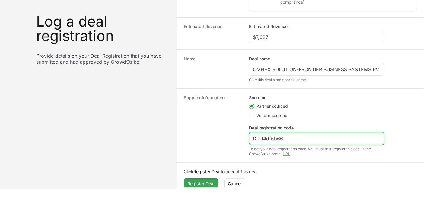
type input "DR-f4df5b66"
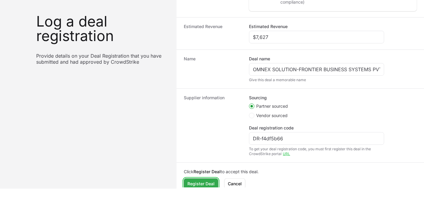
click at [197, 180] on span "Register Deal" at bounding box center [200, 183] width 27 height 7
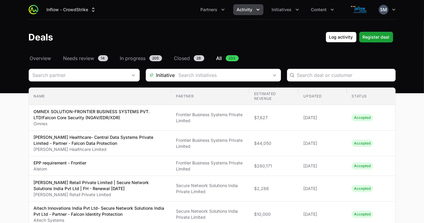
click at [255, 11] on icon "Activity menu" at bounding box center [258, 10] width 6 height 6
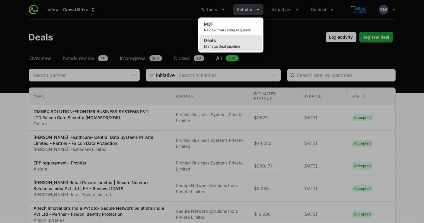
click at [226, 49] on span "Manage deal pipeline" at bounding box center [230, 46] width 53 height 5
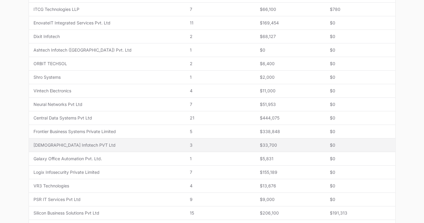
scroll to position [235, 0]
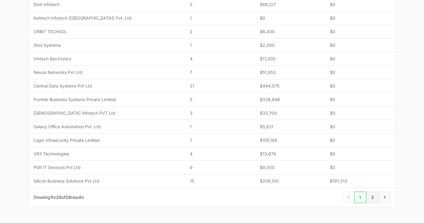
click at [373, 196] on link "2" at bounding box center [372, 197] width 13 height 11
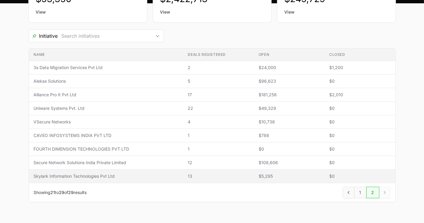
scroll to position [101, 0]
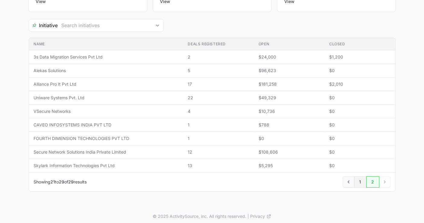
click at [362, 181] on link "1" at bounding box center [360, 181] width 12 height 11
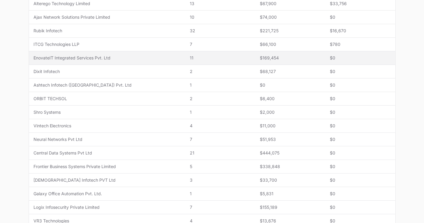
scroll to position [251, 0]
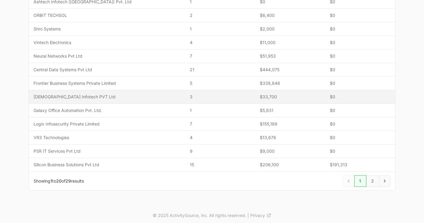
click at [71, 94] on span "[DEMOGRAPHIC_DATA] Infotech PVT Ltd" at bounding box center [107, 97] width 147 height 6
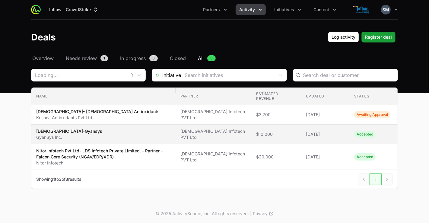
type input "[DEMOGRAPHIC_DATA] Infotech PVT Ltd"
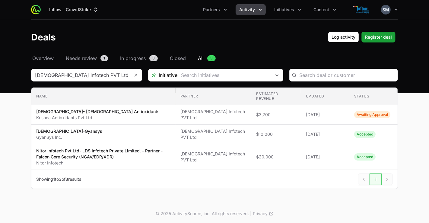
click at [260, 8] on icon "Activity menu" at bounding box center [260, 10] width 6 height 6
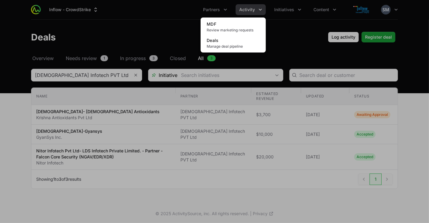
click at [284, 10] on div "Activity menu" at bounding box center [214, 111] width 429 height 223
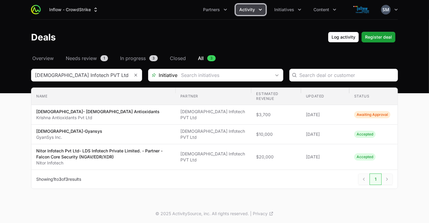
click at [284, 10] on span "Initiatives" at bounding box center [284, 10] width 20 height 6
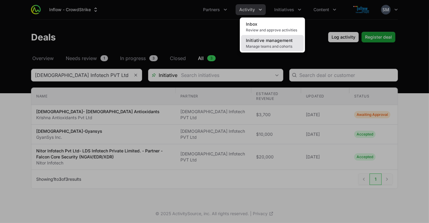
click at [267, 46] on span "Manage teams and cohorts" at bounding box center [272, 46] width 53 height 5
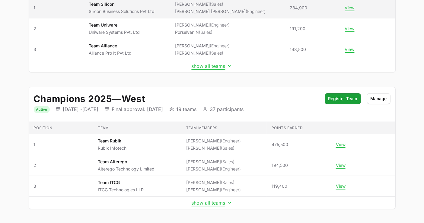
scroll to position [118, 0]
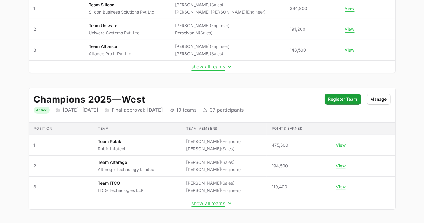
click at [213, 65] on button "show all teams" at bounding box center [212, 67] width 41 height 6
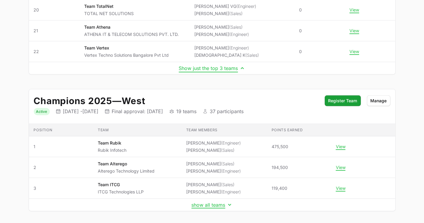
click at [213, 65] on button "Show just the top 3 teams" at bounding box center [212, 68] width 66 height 6
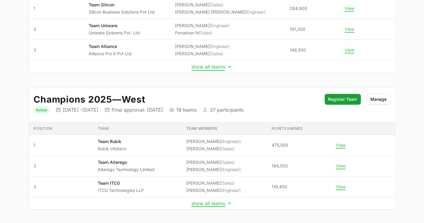
click at [213, 65] on button "show all teams" at bounding box center [212, 67] width 41 height 6
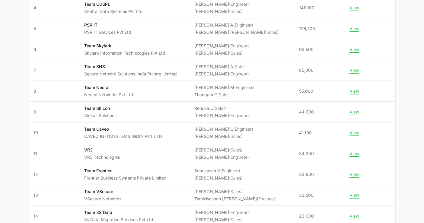
scroll to position [181, 0]
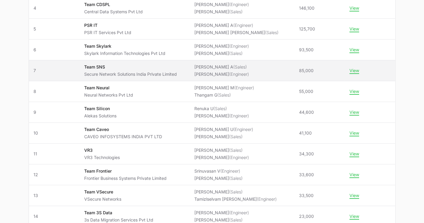
click at [100, 67] on p "Team SNS" at bounding box center [130, 67] width 93 height 6
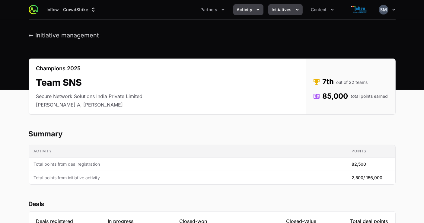
click at [244, 14] on button "Activity" at bounding box center [248, 9] width 30 height 11
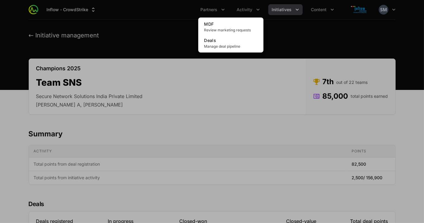
click at [257, 111] on div "Activity menu" at bounding box center [212, 111] width 424 height 223
